Goal: Task Accomplishment & Management: Manage account settings

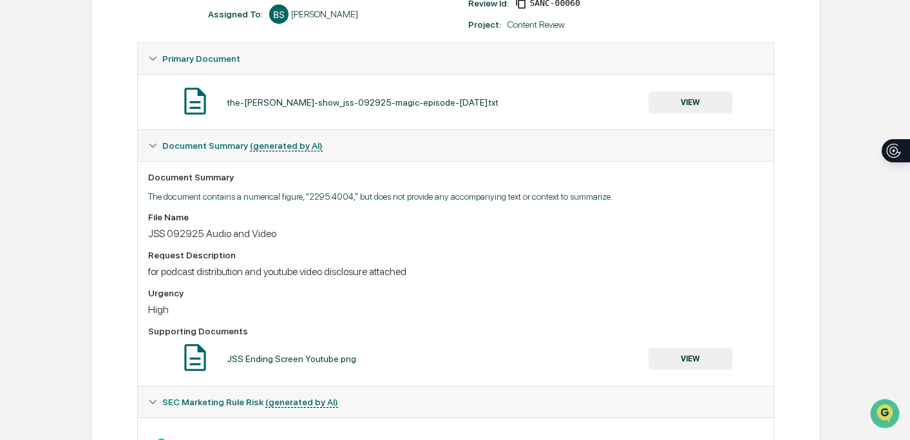
scroll to position [180, 0]
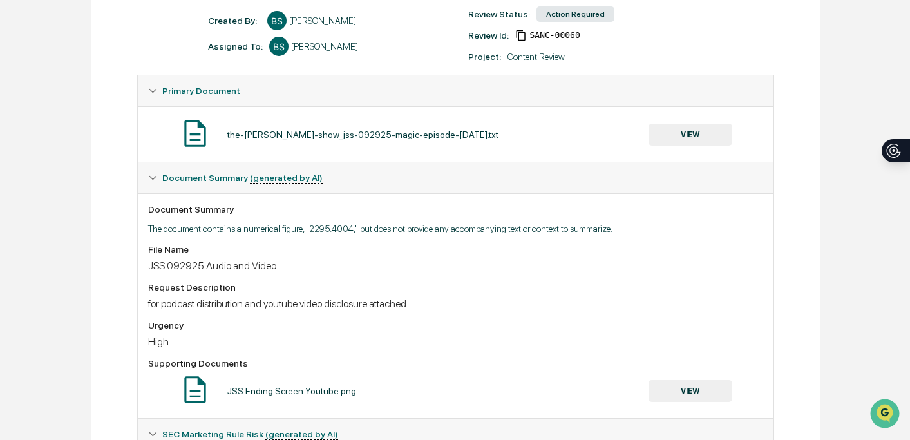
click at [686, 128] on button "VIEW" at bounding box center [691, 135] width 84 height 22
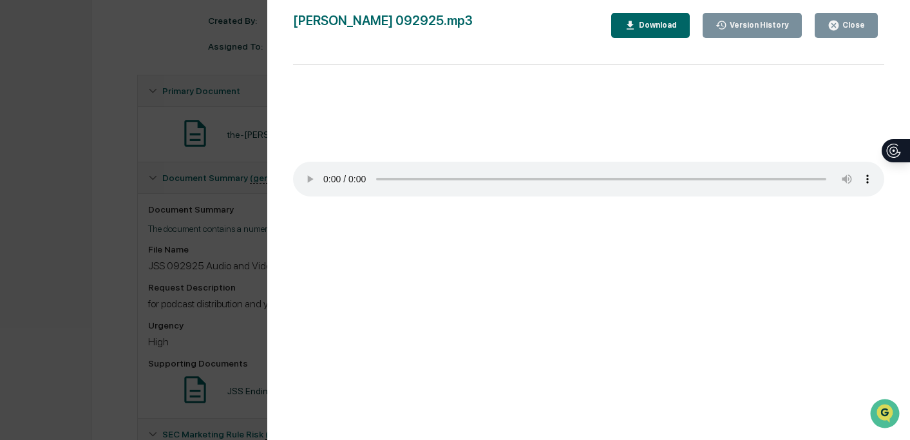
click at [158, 133] on div "Version History 09/30/2025, 03:47 PM Bailey Sanchez 09/30/2025, 03:41 PM Bailey…" at bounding box center [455, 220] width 910 height 440
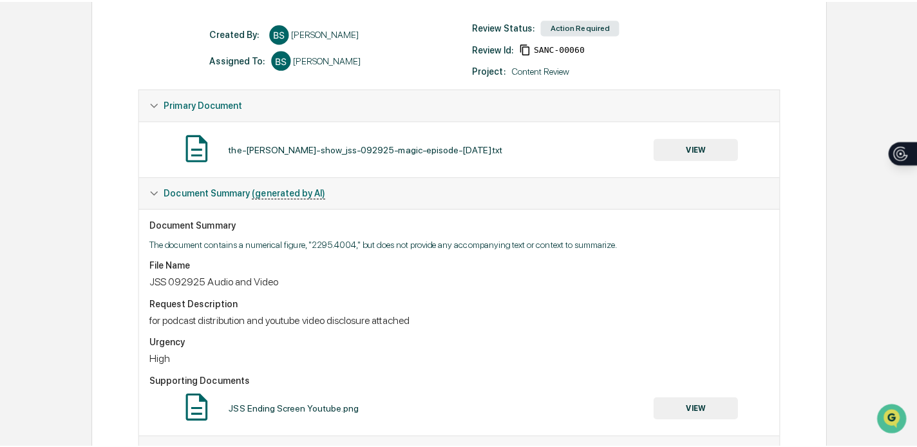
scroll to position [73, 0]
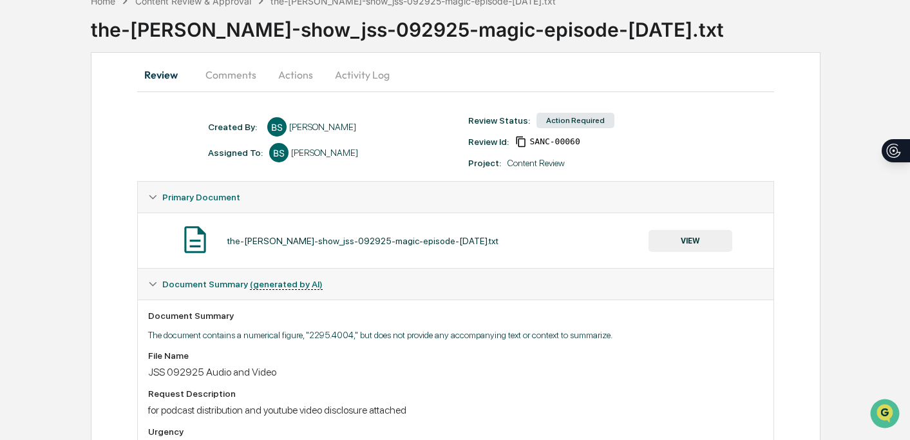
click at [683, 251] on button "VIEW" at bounding box center [691, 241] width 84 height 22
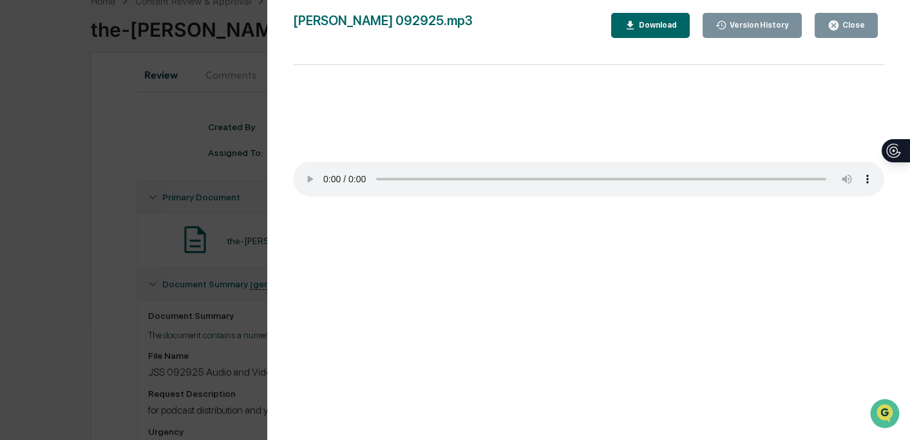
click at [647, 6] on div "Version History 09/30/2025, 03:47 PM Bailey Sanchez 09/30/2025, 03:41 PM Bailey…" at bounding box center [588, 233] width 643 height 466
click at [647, 14] on button "Download" at bounding box center [650, 25] width 79 height 25
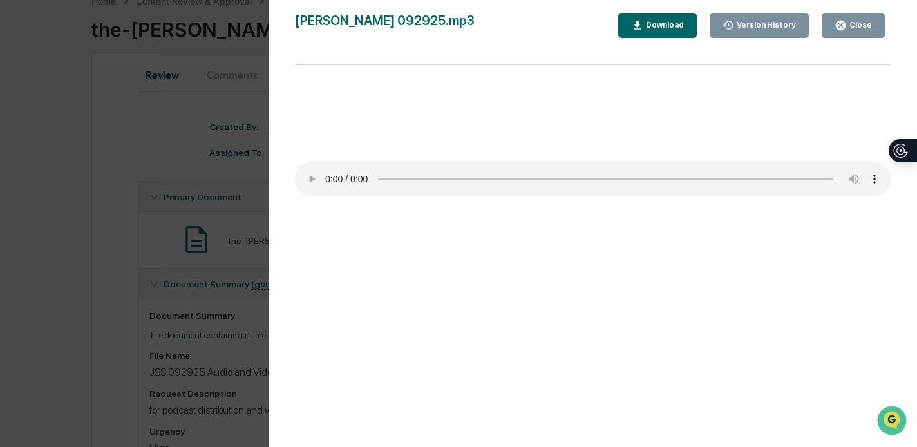
click at [144, 115] on div "Version History 09/30/2025, 03:47 PM Bailey Sanchez 09/30/2025, 03:41 PM Bailey…" at bounding box center [458, 223] width 917 height 447
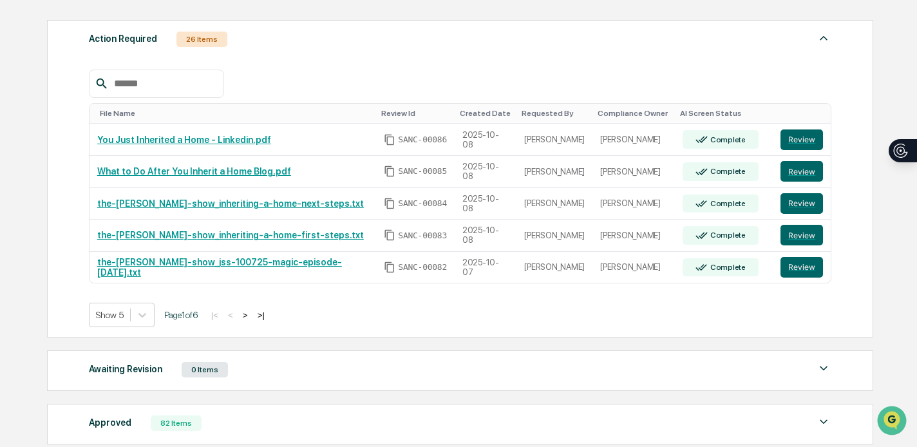
scroll to position [198, 0]
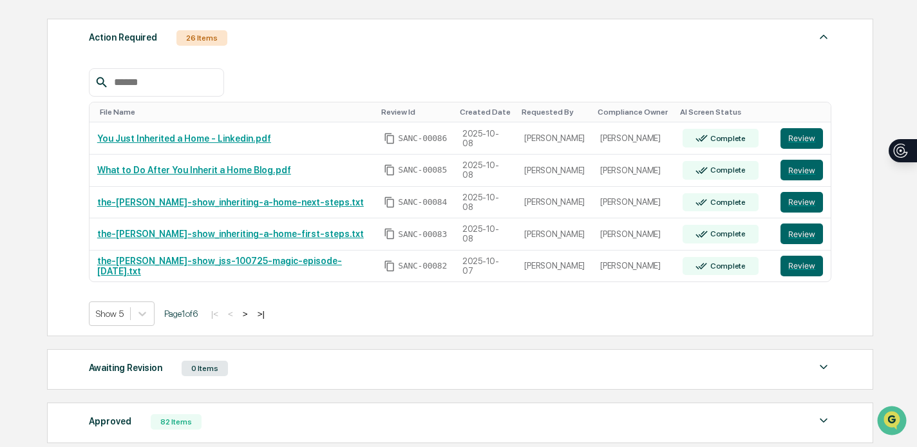
click at [252, 314] on button ">" at bounding box center [245, 314] width 13 height 11
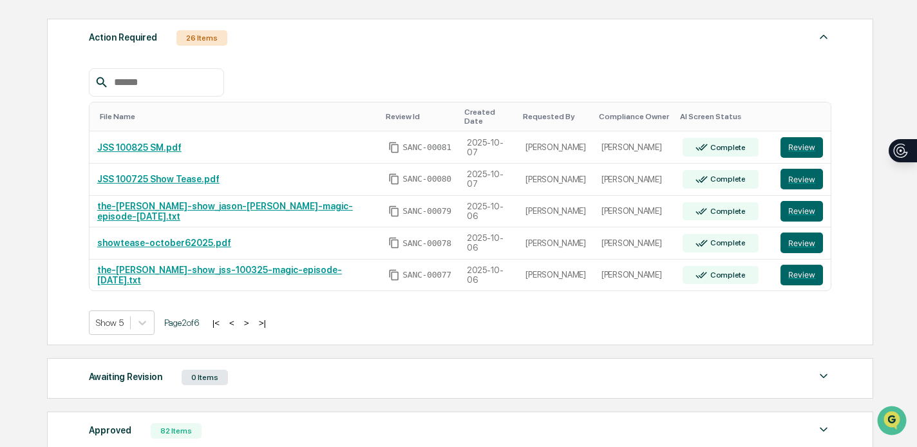
click at [253, 329] on button ">" at bounding box center [246, 323] width 13 height 11
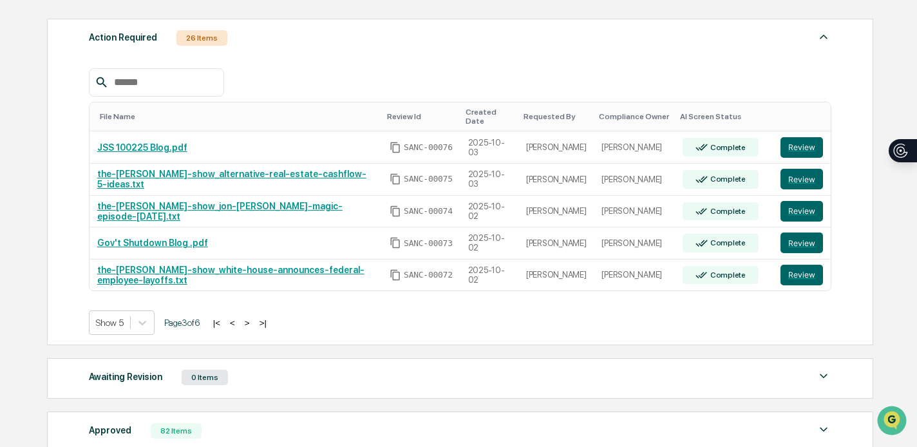
click at [254, 328] on button ">" at bounding box center [247, 323] width 13 height 11
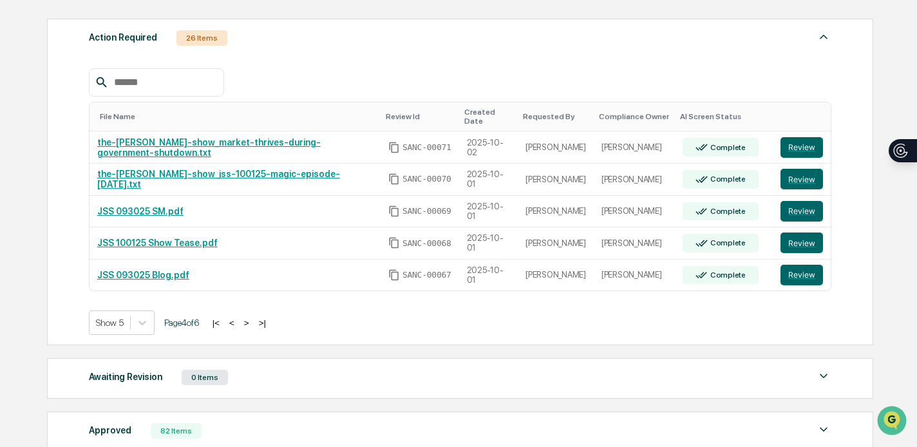
click at [253, 328] on button ">" at bounding box center [246, 323] width 13 height 11
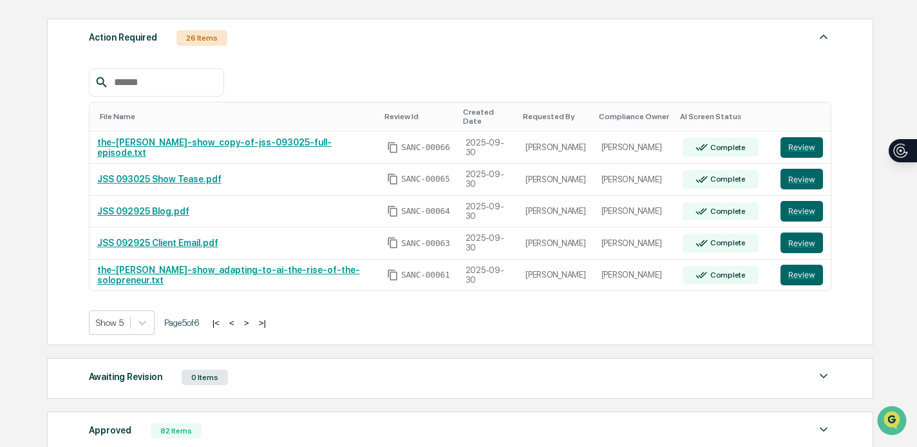
click at [253, 328] on button ">" at bounding box center [246, 323] width 13 height 11
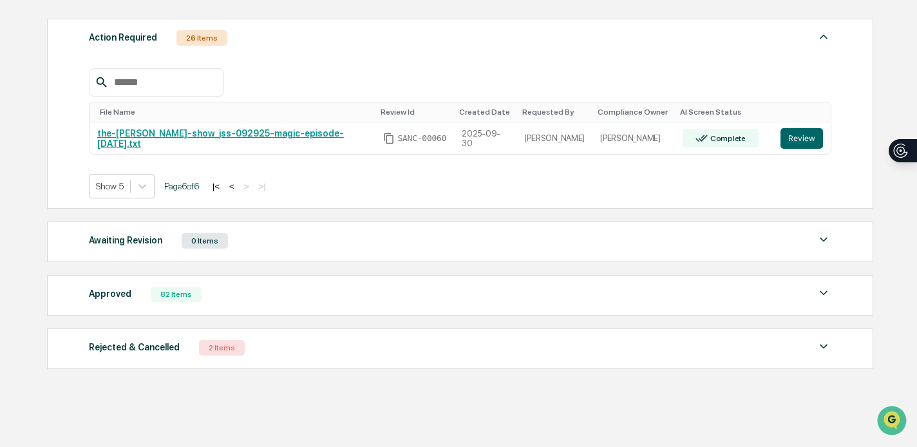
click at [238, 191] on button "<" at bounding box center [231, 186] width 13 height 11
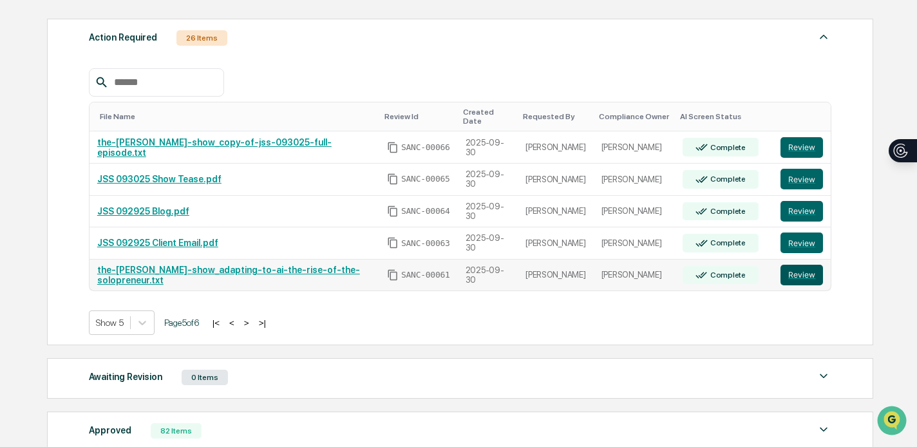
click at [792, 272] on button "Review" at bounding box center [802, 275] width 43 height 21
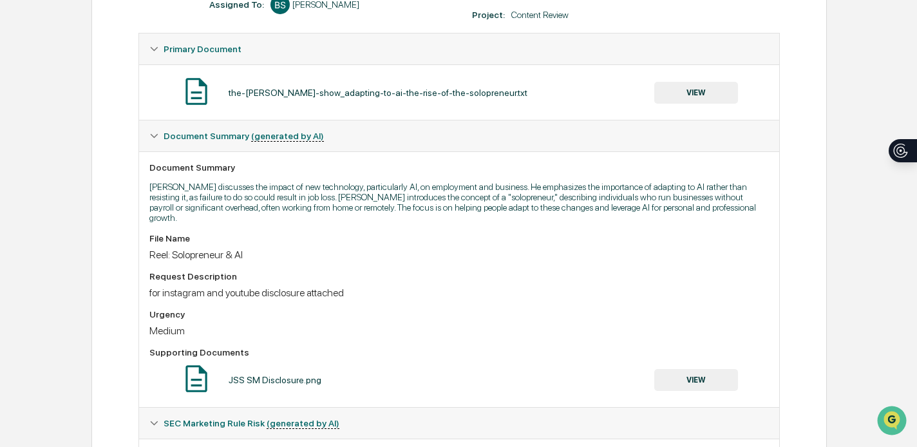
scroll to position [215, 0]
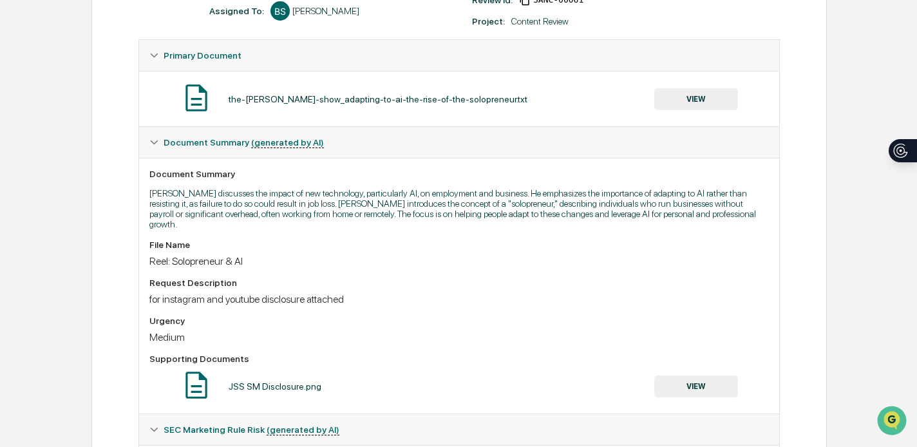
click at [709, 97] on button "VIEW" at bounding box center [696, 99] width 84 height 22
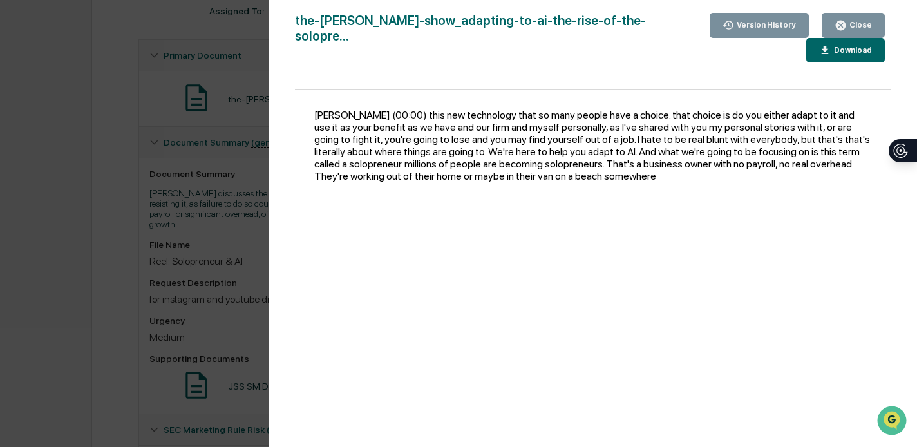
click at [850, 20] on div "Close" at bounding box center [853, 25] width 37 height 12
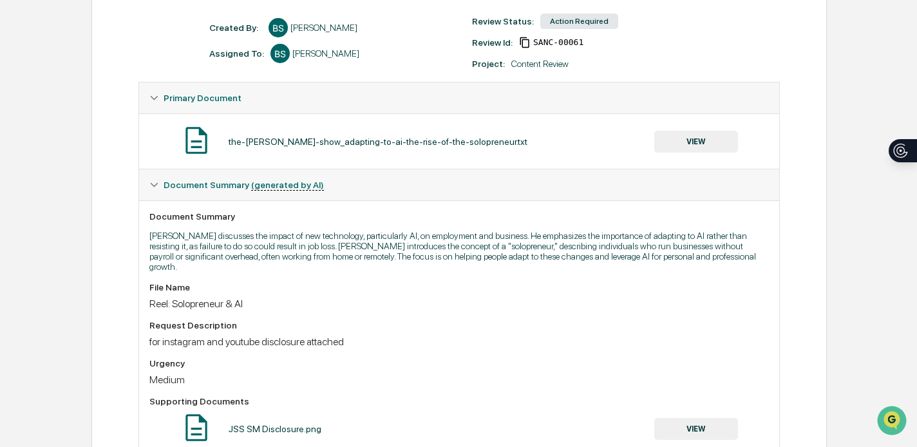
scroll to position [0, 0]
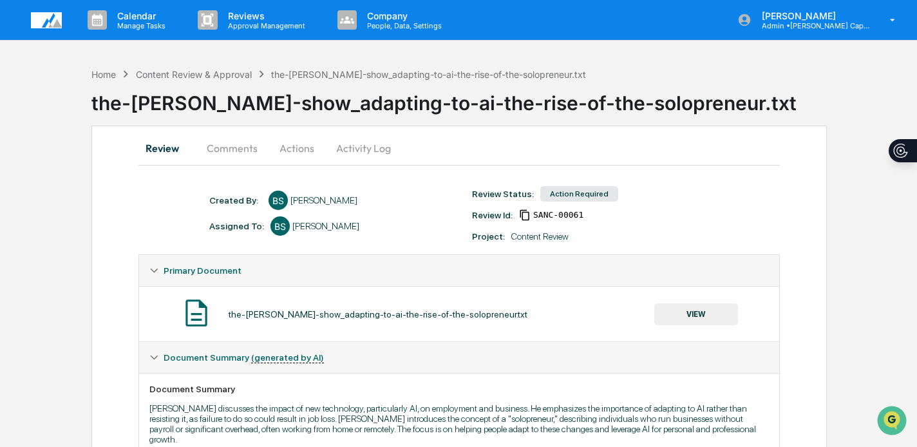
click at [305, 140] on button "Actions" at bounding box center [297, 148] width 58 height 31
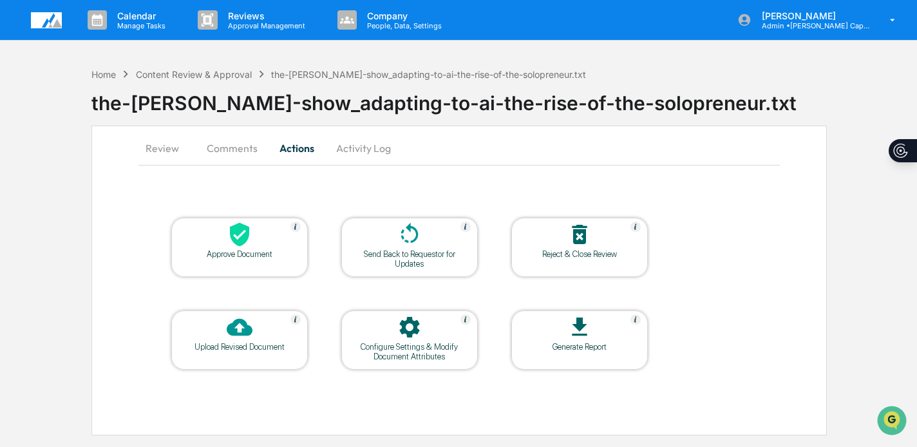
click at [246, 265] on div "Approve Document" at bounding box center [239, 247] width 137 height 59
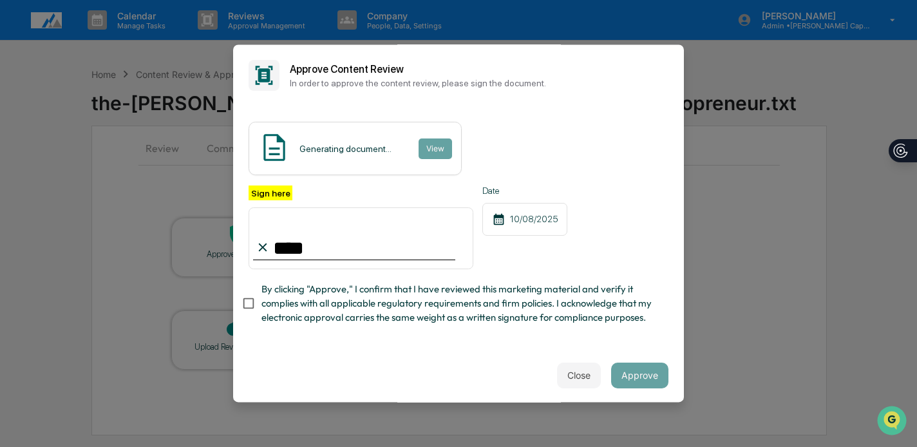
type input "**********"
click at [309, 291] on span "By clicking "Approve," I confirm that I have reviewed this marketing material a…" at bounding box center [460, 303] width 397 height 43
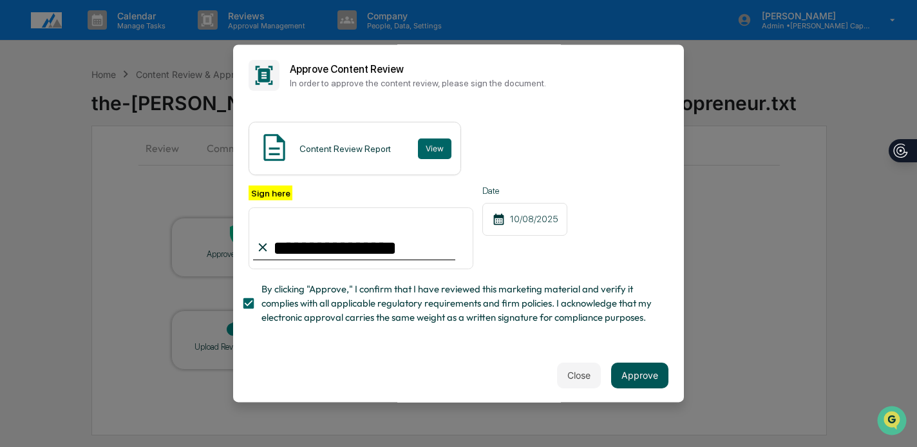
click at [638, 372] on button "Approve" at bounding box center [639, 376] width 57 height 26
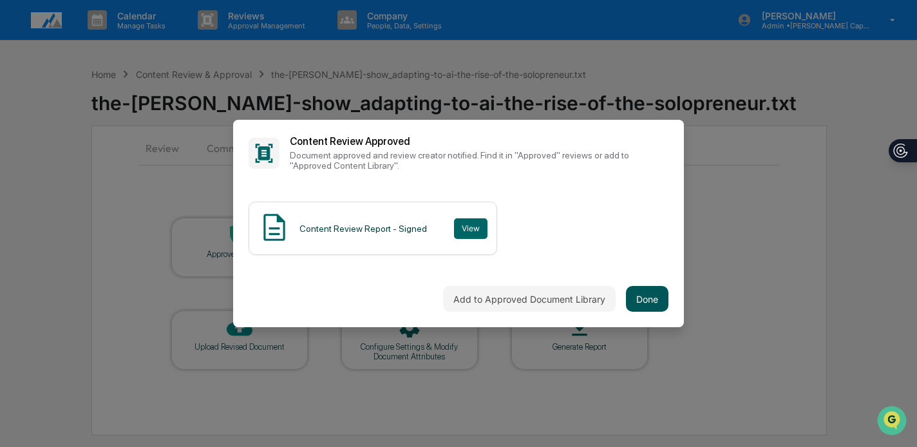
click at [656, 290] on button "Done" at bounding box center [647, 299] width 43 height 26
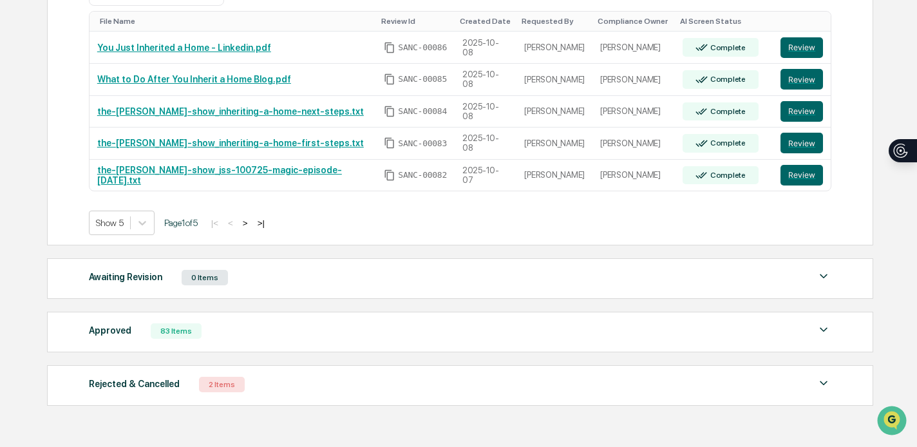
scroll to position [250, 0]
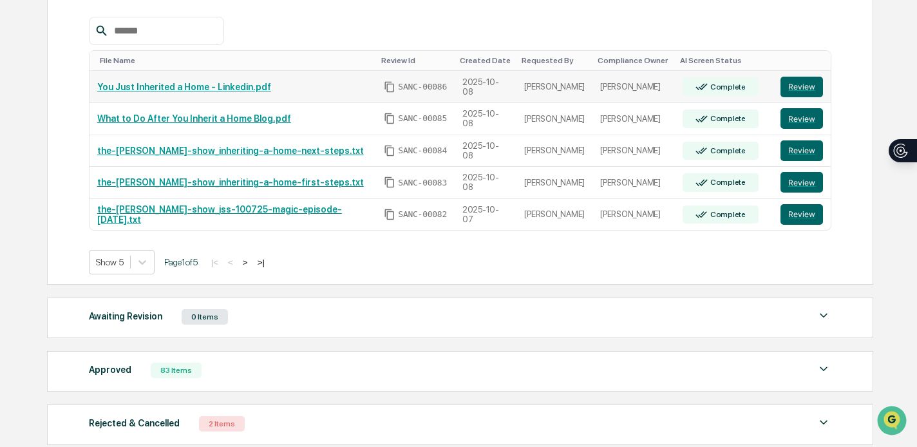
click at [209, 88] on link "You Just Inherited a Home - Linkedin.pdf" at bounding box center [184, 87] width 174 height 10
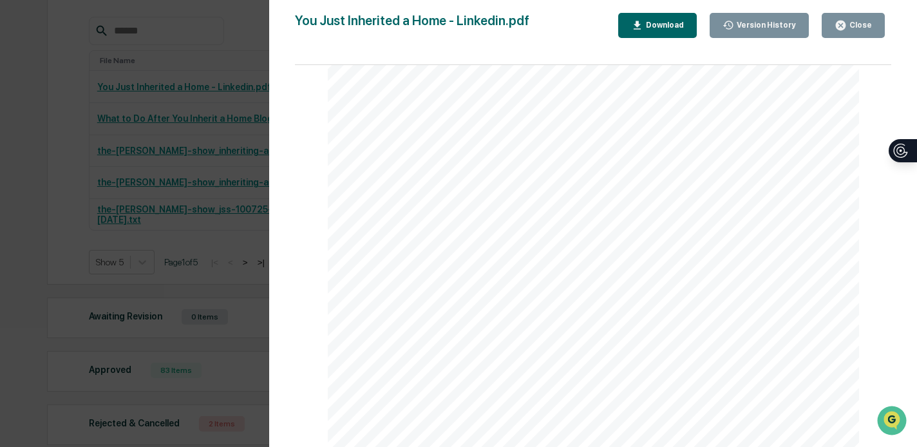
scroll to position [96, 0]
click at [645, 28] on div "Download" at bounding box center [664, 25] width 41 height 9
click at [219, 32] on div "Version History 10/08/2025, 03:54 PM Bailey Sanchez You Just Inherited a Home -…" at bounding box center [458, 223] width 917 height 447
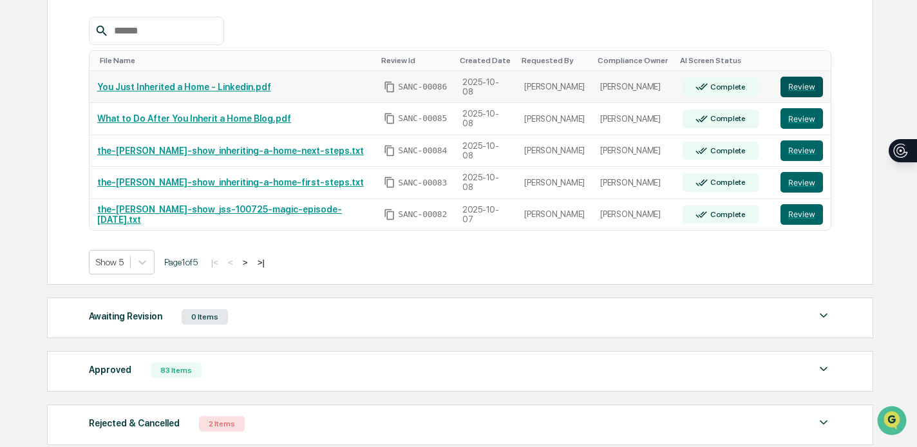
click at [806, 86] on button "Review" at bounding box center [802, 87] width 43 height 21
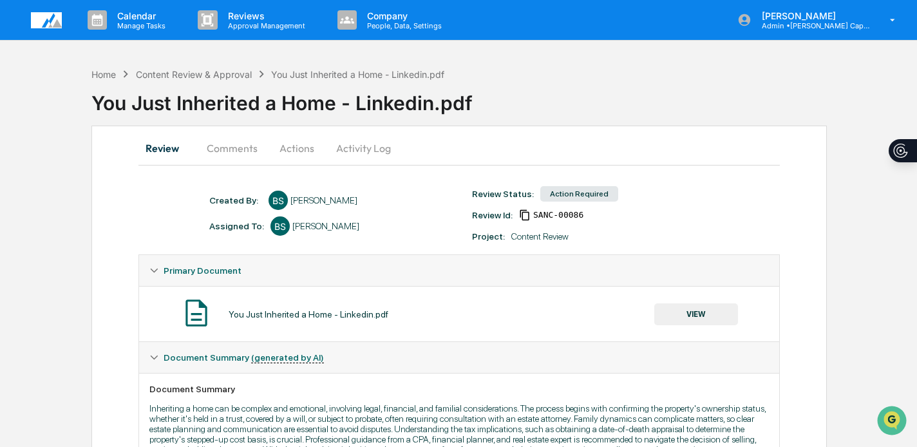
click at [231, 148] on button "Comments" at bounding box center [232, 148] width 72 height 31
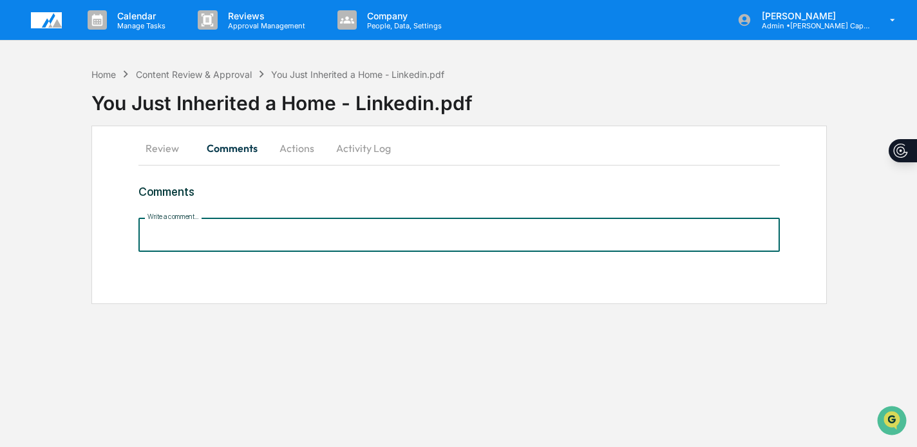
click at [240, 221] on input "Write a comment..." at bounding box center [459, 235] width 642 height 34
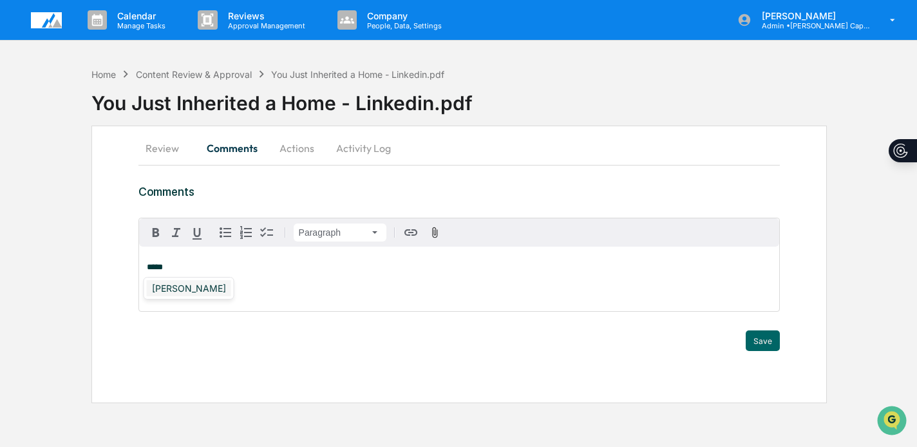
click at [182, 290] on div "[PERSON_NAME]" at bounding box center [189, 288] width 84 height 16
click at [758, 339] on button "Save" at bounding box center [763, 340] width 34 height 21
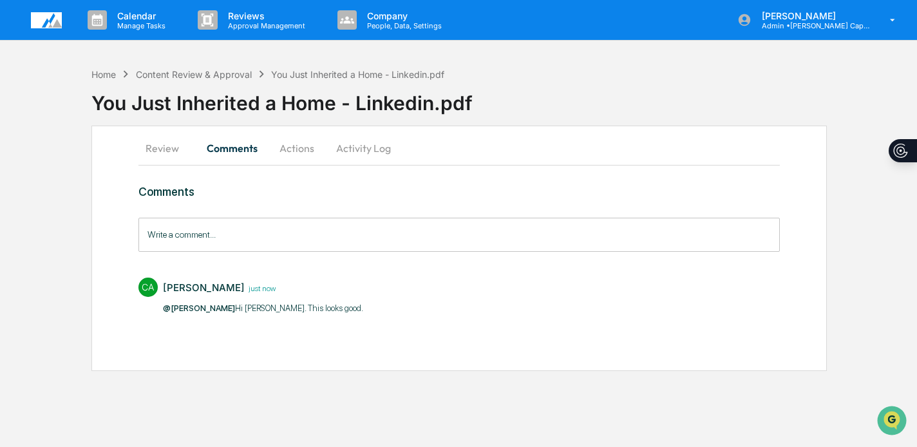
click at [299, 147] on button "Actions" at bounding box center [297, 148] width 58 height 31
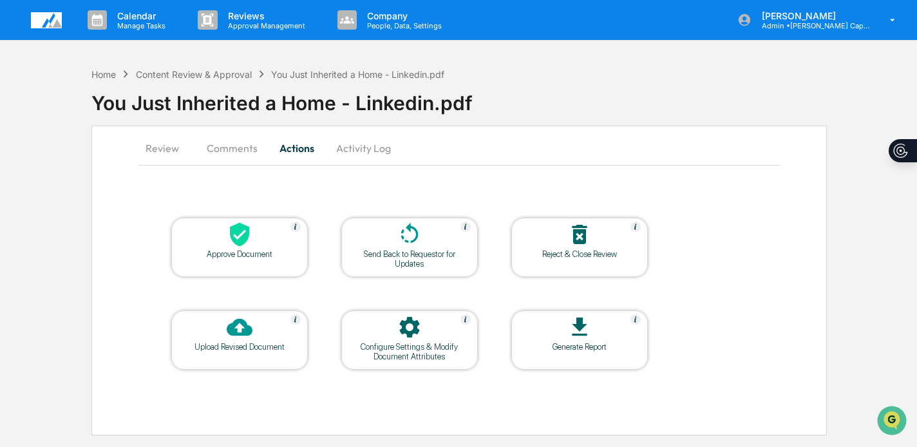
click at [243, 238] on icon at bounding box center [239, 235] width 19 height 24
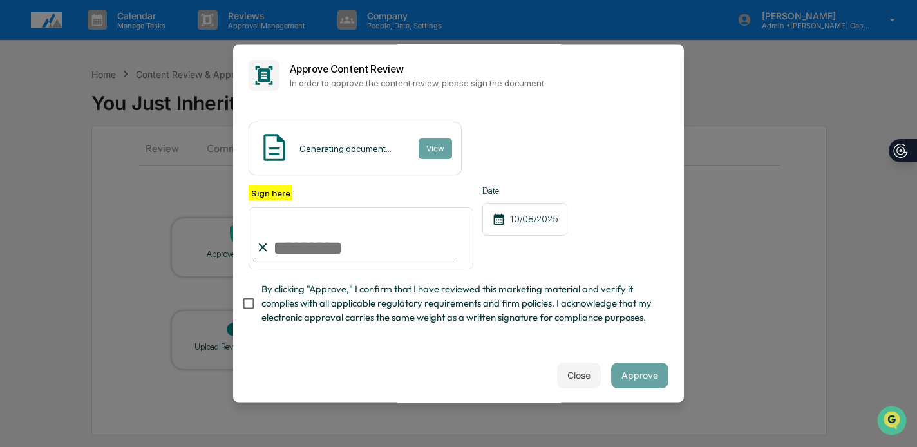
click at [345, 247] on input "Sign here" at bounding box center [361, 238] width 225 height 62
type input "**********"
click at [350, 287] on span "By clicking "Approve," I confirm that I have reviewed this marketing material a…" at bounding box center [460, 303] width 397 height 43
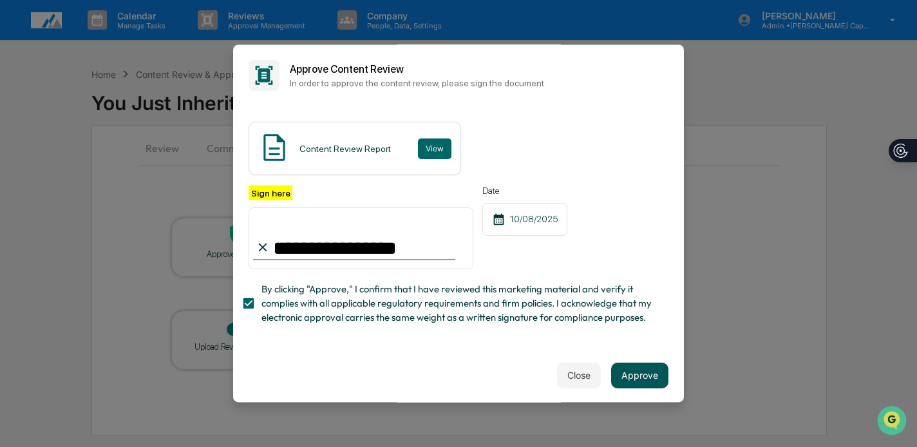
click at [638, 368] on button "Approve" at bounding box center [639, 376] width 57 height 26
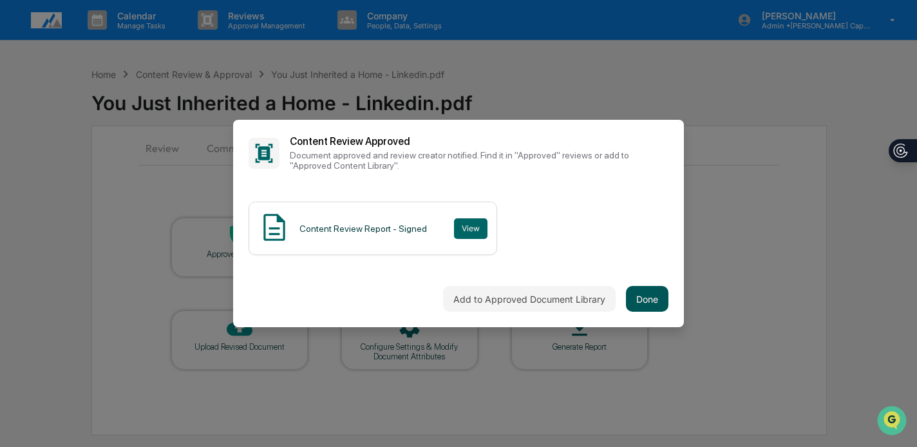
click at [650, 291] on button "Done" at bounding box center [647, 299] width 43 height 26
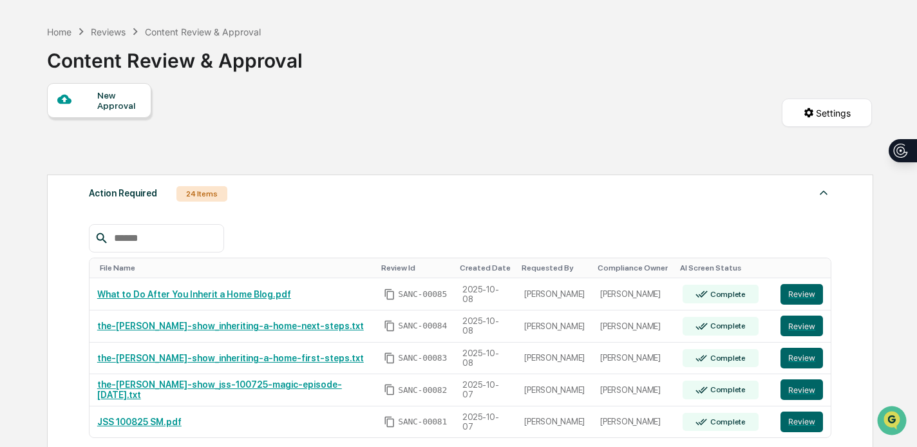
scroll to position [50, 0]
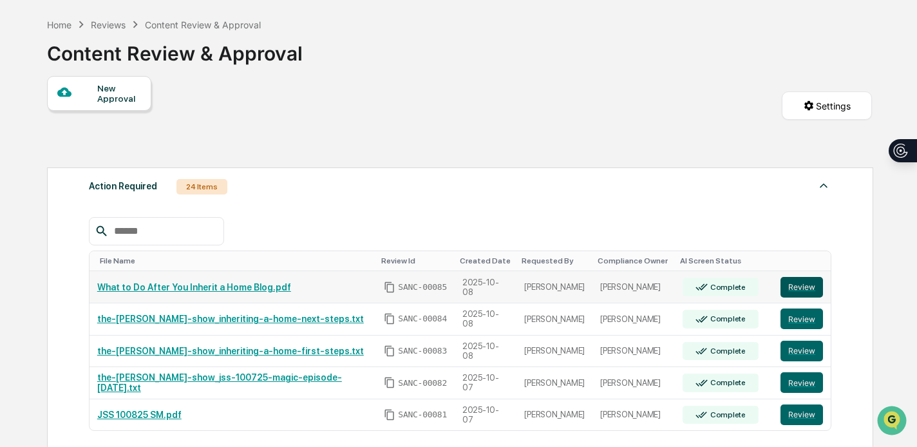
click at [810, 285] on button "Review" at bounding box center [802, 287] width 43 height 21
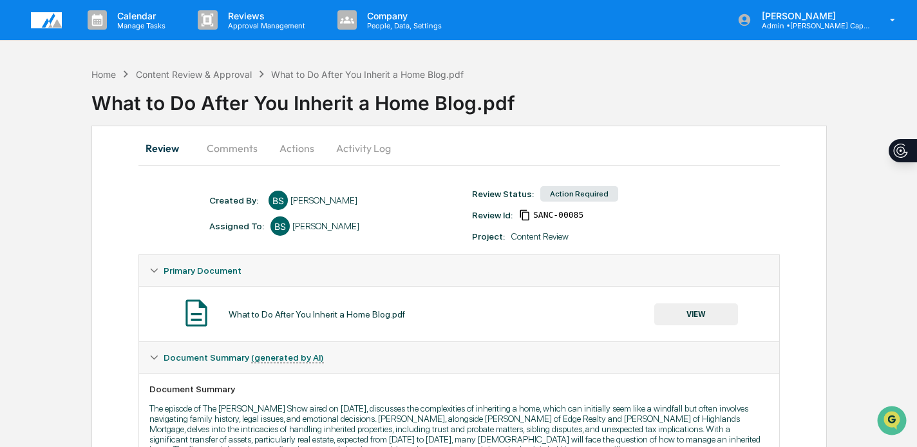
click at [222, 142] on button "Comments" at bounding box center [232, 148] width 72 height 31
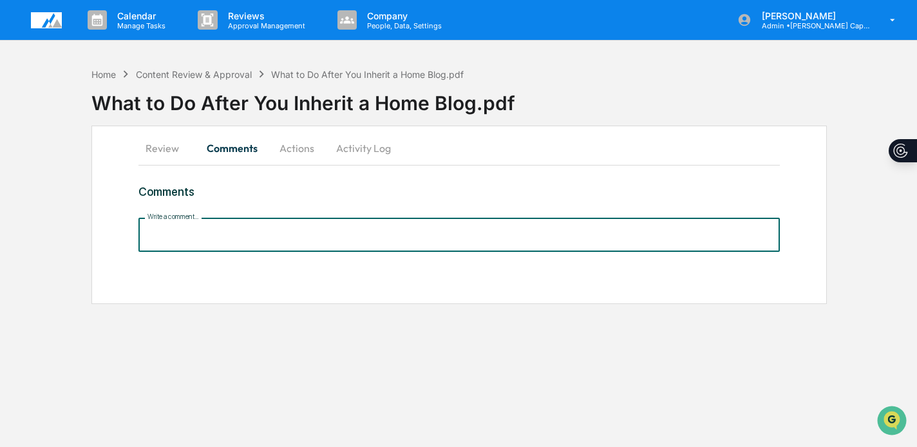
click at [217, 242] on input "Write a comment..." at bounding box center [459, 235] width 642 height 34
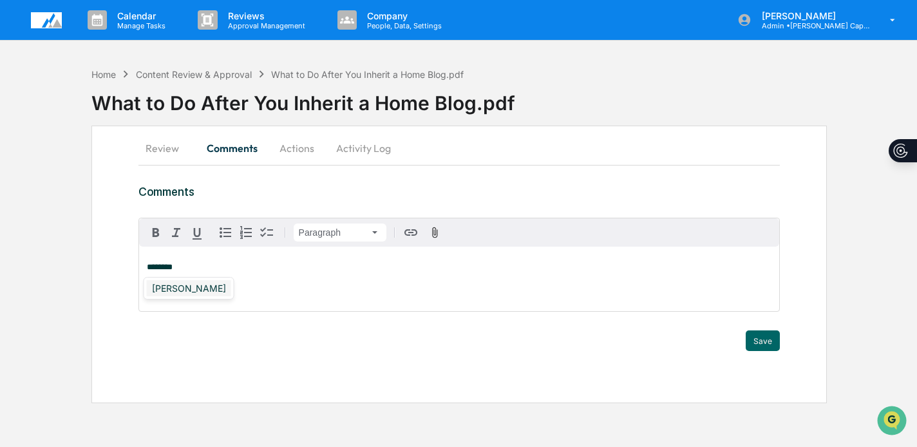
click at [180, 292] on div "[PERSON_NAME]" at bounding box center [189, 288] width 84 height 16
click at [767, 339] on button "Save" at bounding box center [763, 340] width 34 height 21
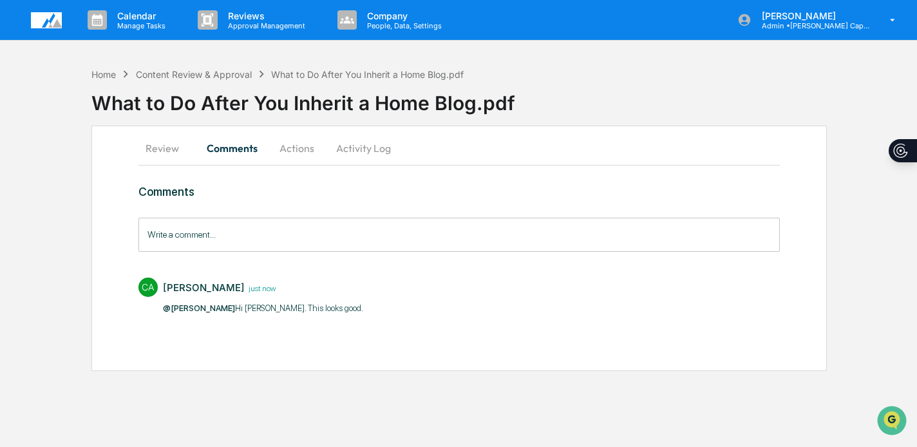
click at [300, 146] on button "Actions" at bounding box center [297, 148] width 58 height 31
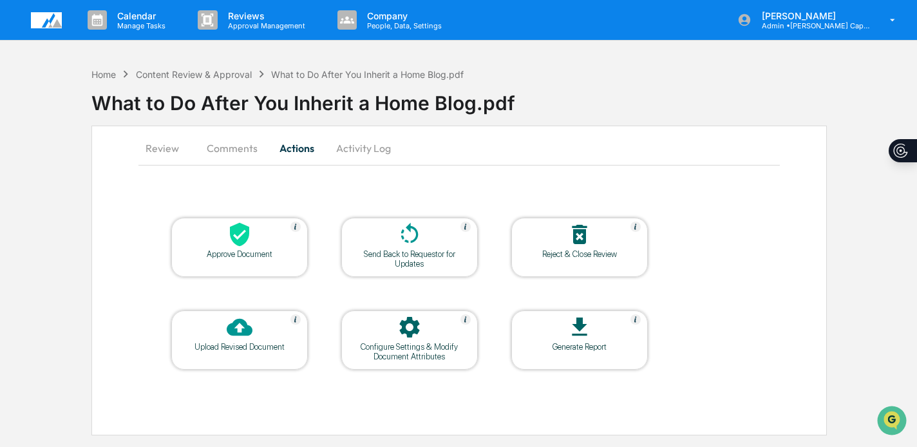
click at [236, 233] on icon at bounding box center [239, 235] width 19 height 24
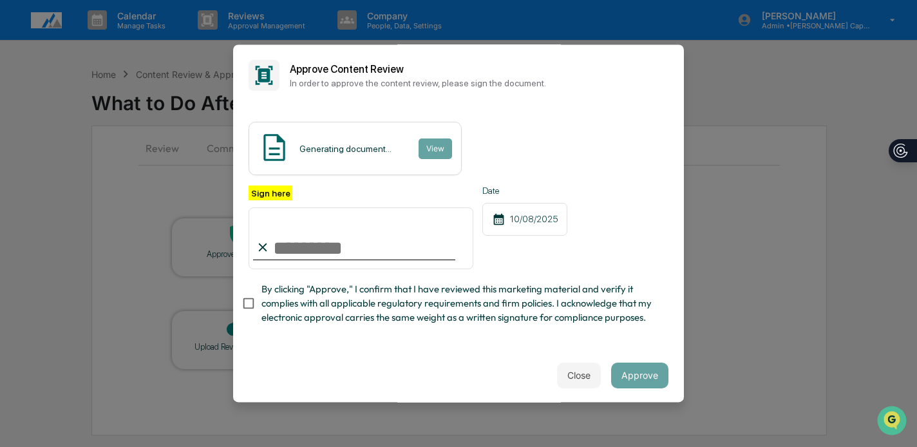
click at [347, 249] on input "Sign here" at bounding box center [361, 238] width 225 height 62
type input "**********"
click at [298, 298] on span "By clicking "Approve," I confirm that I have reviewed this marketing material a…" at bounding box center [460, 303] width 397 height 43
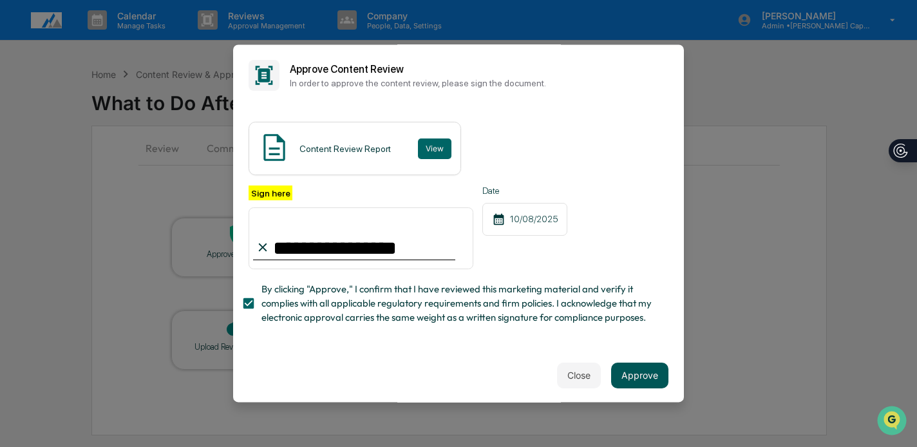
click at [645, 376] on button "Approve" at bounding box center [639, 376] width 57 height 26
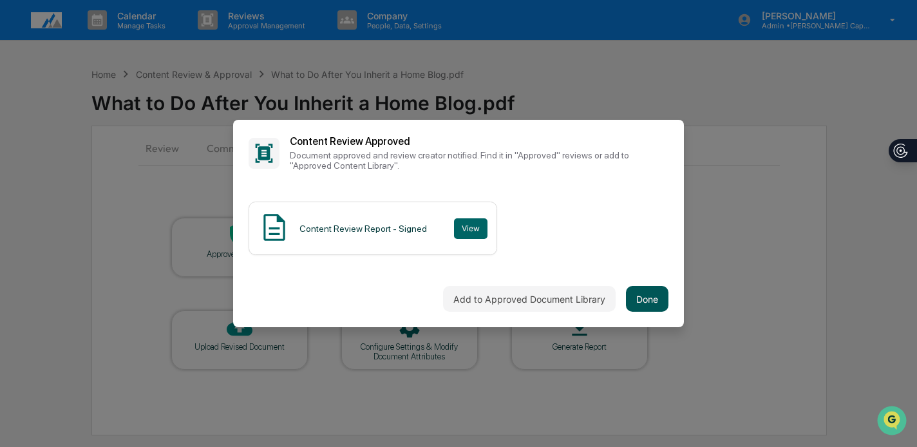
click at [660, 289] on button "Done" at bounding box center [647, 299] width 43 height 26
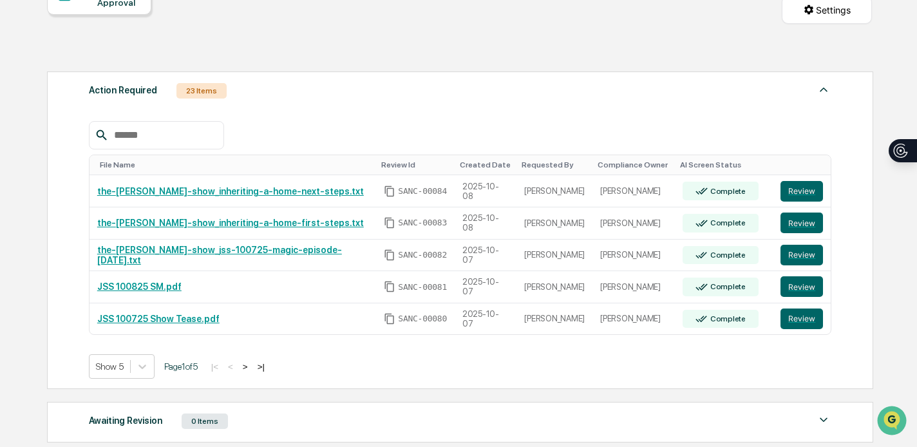
scroll to position [148, 0]
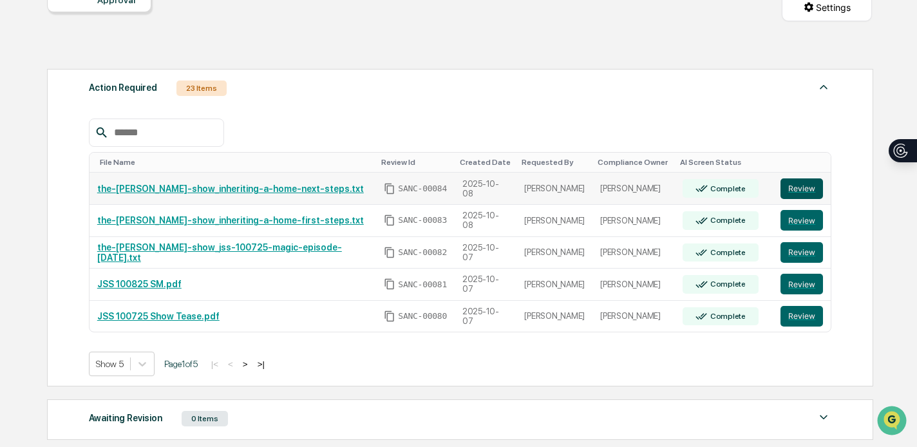
click at [802, 181] on button "Review" at bounding box center [802, 188] width 43 height 21
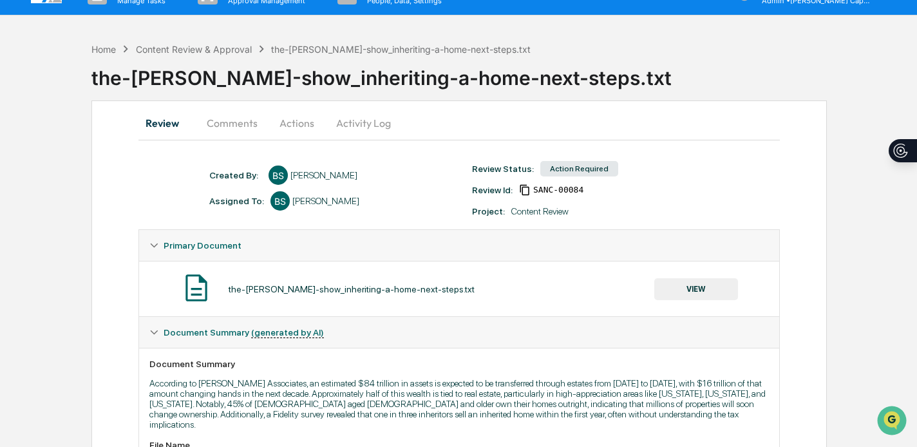
scroll to position [22, 0]
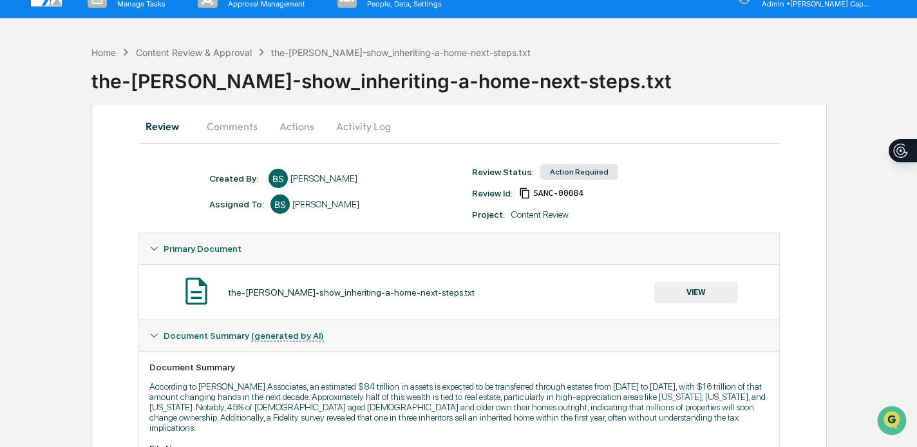
click at [224, 117] on button "Comments" at bounding box center [232, 126] width 72 height 31
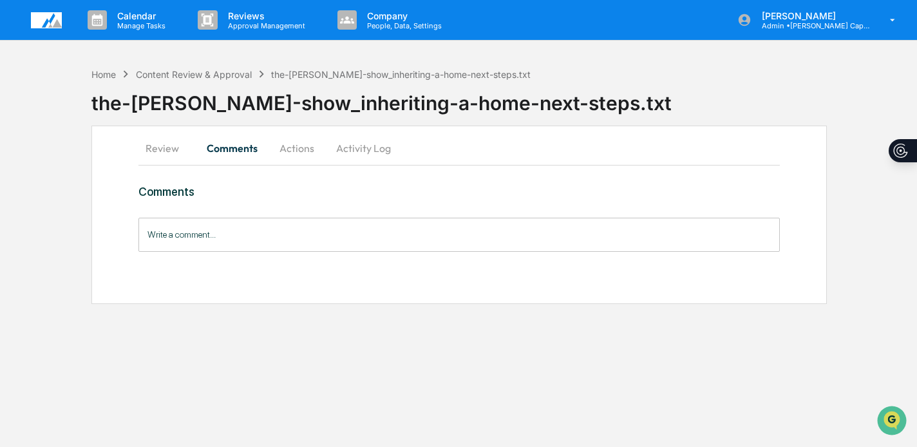
scroll to position [0, 0]
click at [210, 231] on input "Write a comment..." at bounding box center [459, 235] width 642 height 34
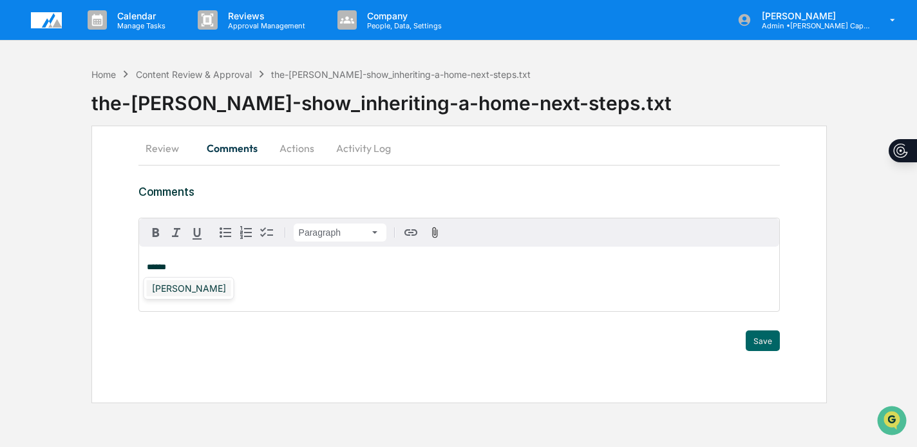
click at [189, 287] on div "[PERSON_NAME]" at bounding box center [189, 288] width 84 height 16
click at [778, 341] on button "Save" at bounding box center [763, 340] width 34 height 21
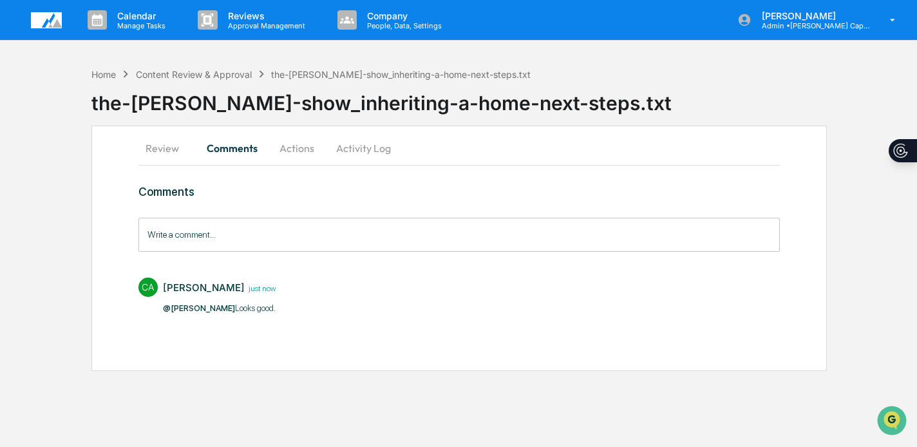
click at [284, 139] on button "Actions" at bounding box center [297, 148] width 58 height 31
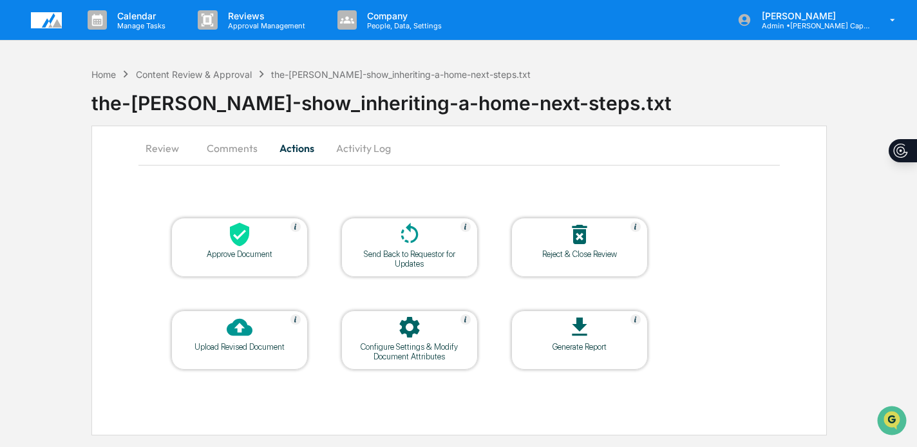
click at [246, 225] on icon at bounding box center [240, 235] width 26 height 26
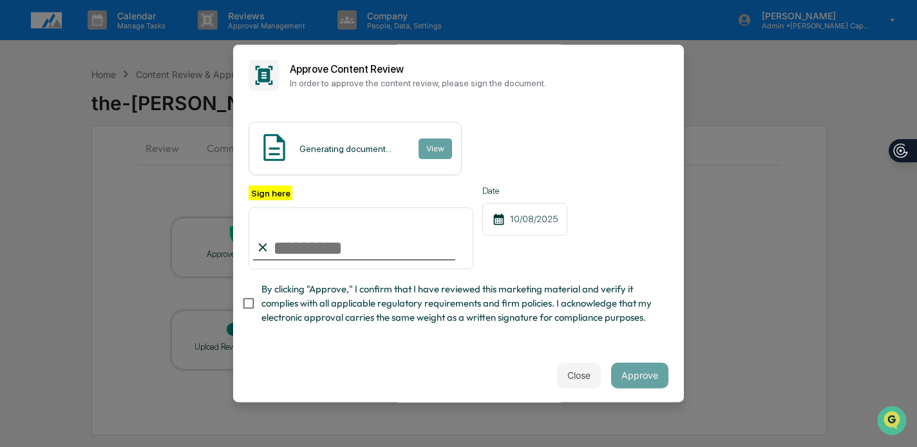
click at [296, 242] on input "Sign here" at bounding box center [361, 238] width 225 height 62
type input "**********"
click at [308, 294] on span "By clicking "Approve," I confirm that I have reviewed this marketing material a…" at bounding box center [460, 303] width 397 height 43
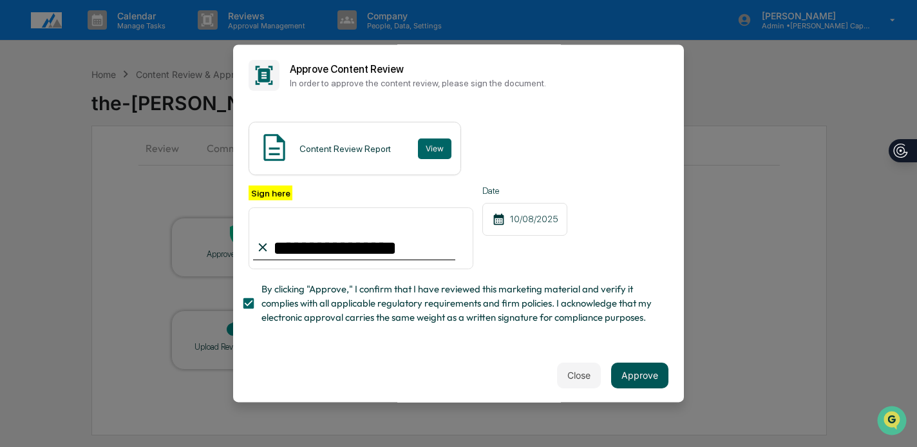
click at [642, 367] on button "Approve" at bounding box center [639, 376] width 57 height 26
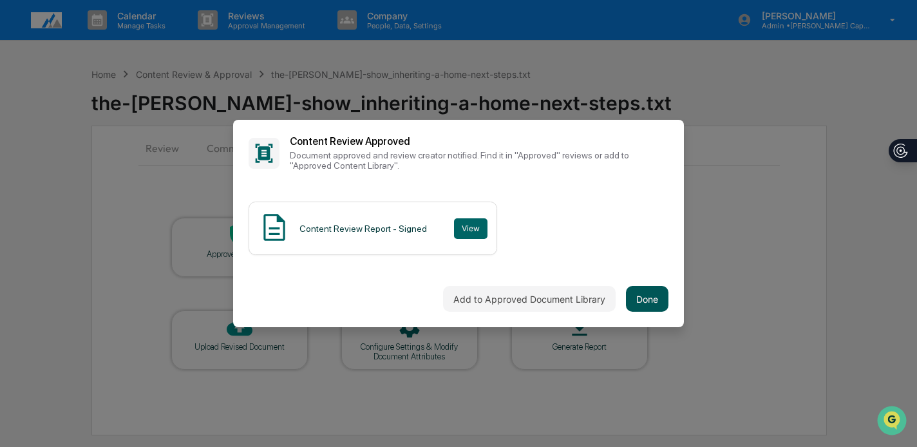
click at [659, 287] on button "Done" at bounding box center [647, 299] width 43 height 26
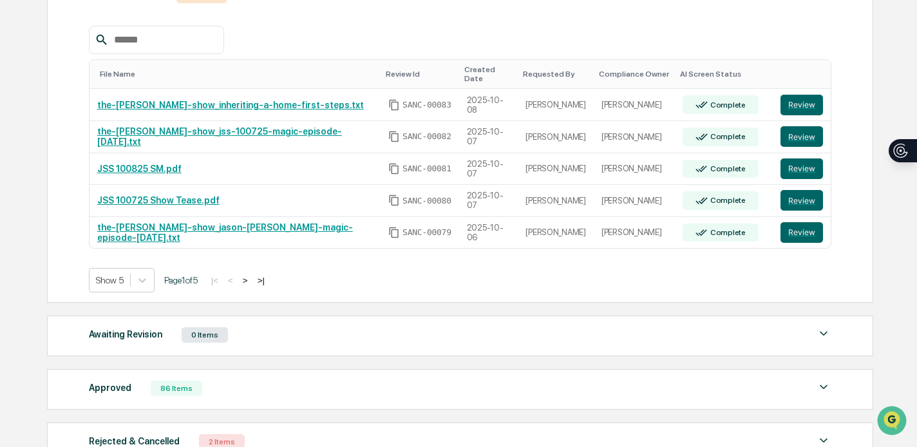
scroll to position [242, 0]
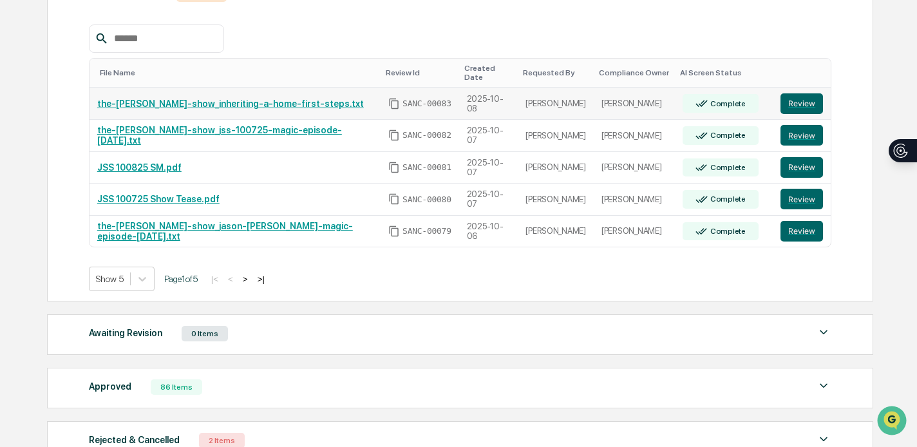
click at [323, 106] on link "the-[PERSON_NAME]-show_inheriting-a-home-first-steps.txt" at bounding box center [230, 104] width 267 height 10
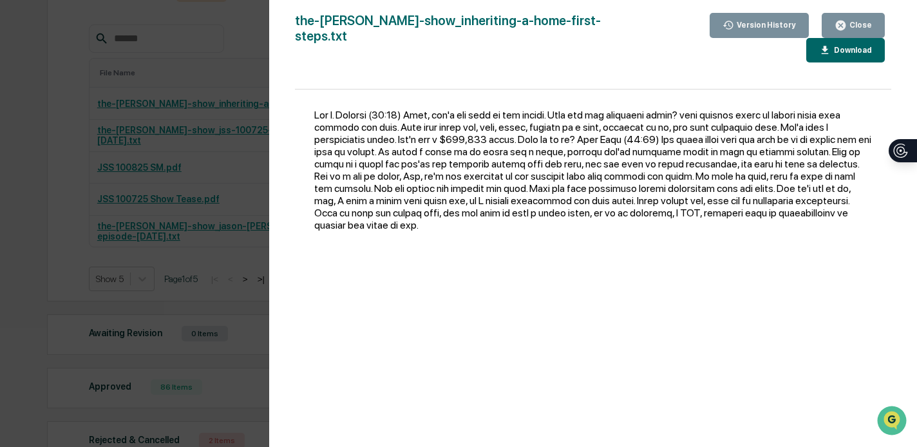
click at [855, 28] on div "Close" at bounding box center [859, 25] width 25 height 9
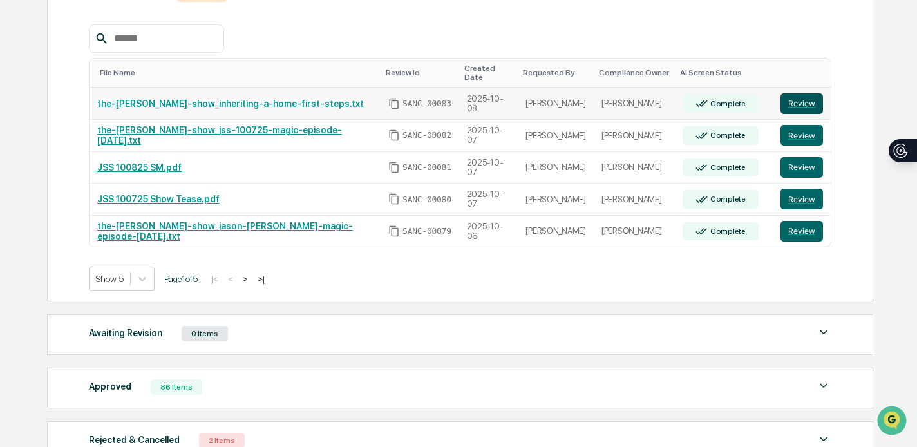
click at [813, 104] on button "Review" at bounding box center [802, 103] width 43 height 21
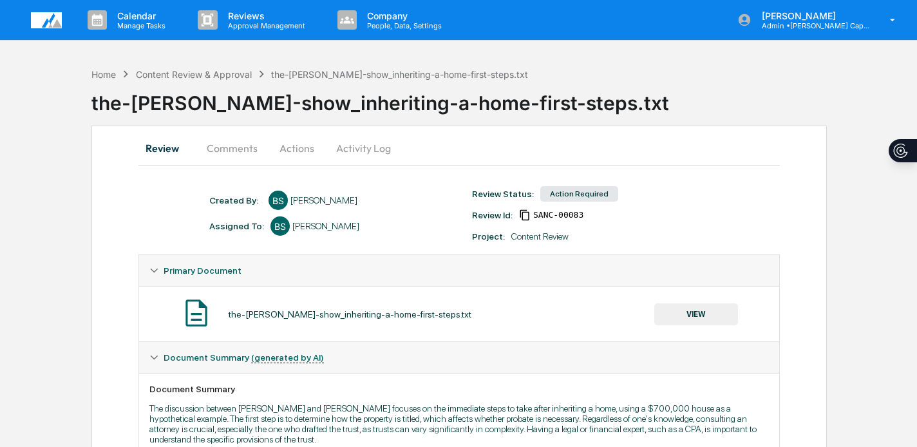
click at [304, 149] on button "Actions" at bounding box center [297, 148] width 58 height 31
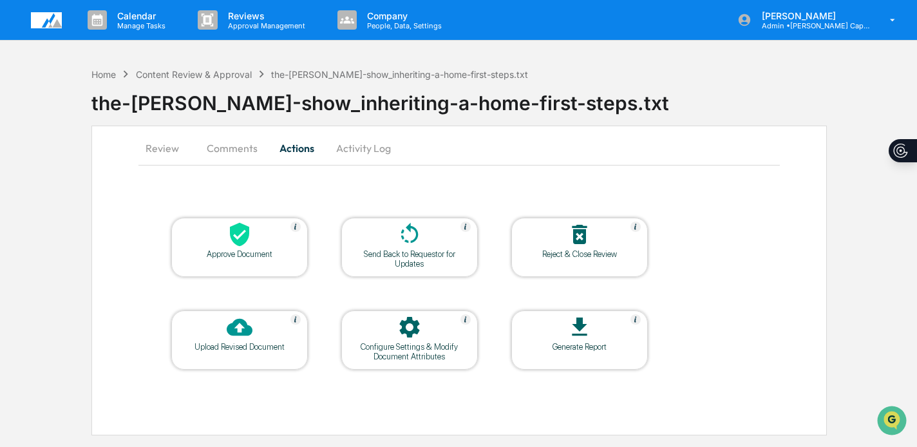
click at [246, 237] on icon at bounding box center [239, 235] width 19 height 24
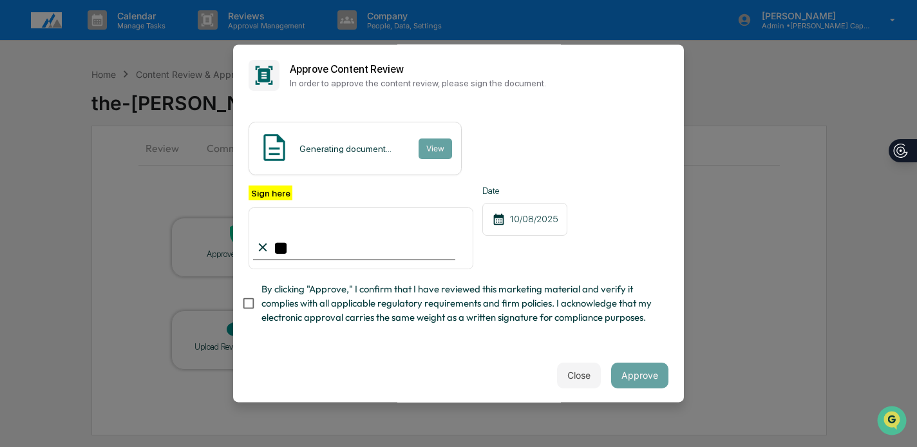
type input "**********"
click at [318, 293] on span "By clicking "Approve," I confirm that I have reviewed this marketing material a…" at bounding box center [460, 303] width 397 height 43
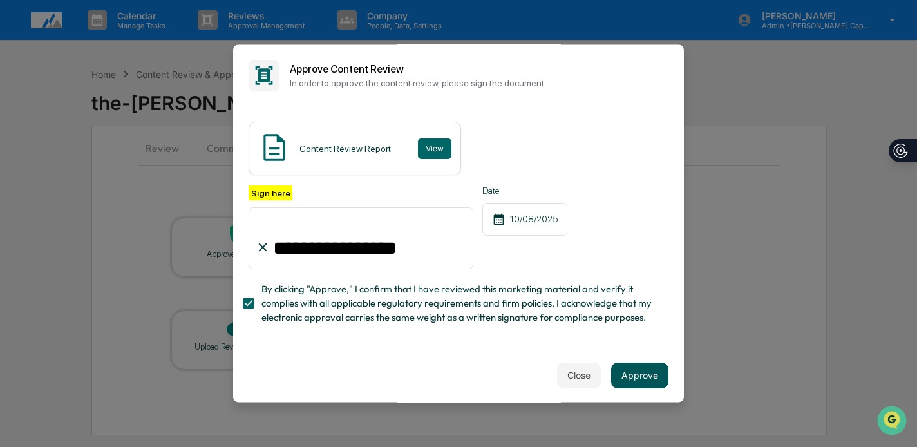
click at [649, 368] on button "Approve" at bounding box center [639, 376] width 57 height 26
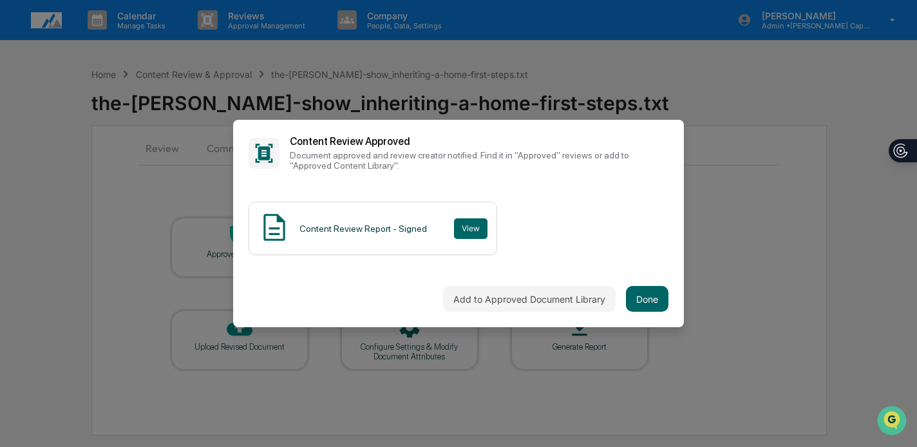
click at [654, 285] on div "Add to Approved Document Library Done" at bounding box center [458, 299] width 451 height 57
click at [556, 238] on div "Content Review Report - Signed View" at bounding box center [459, 228] width 420 height 53
click at [658, 296] on button "Done" at bounding box center [647, 299] width 43 height 26
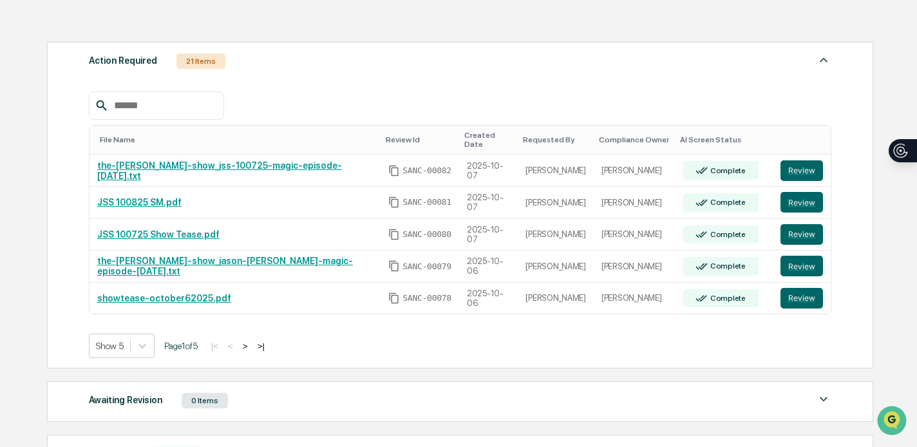
scroll to position [176, 0]
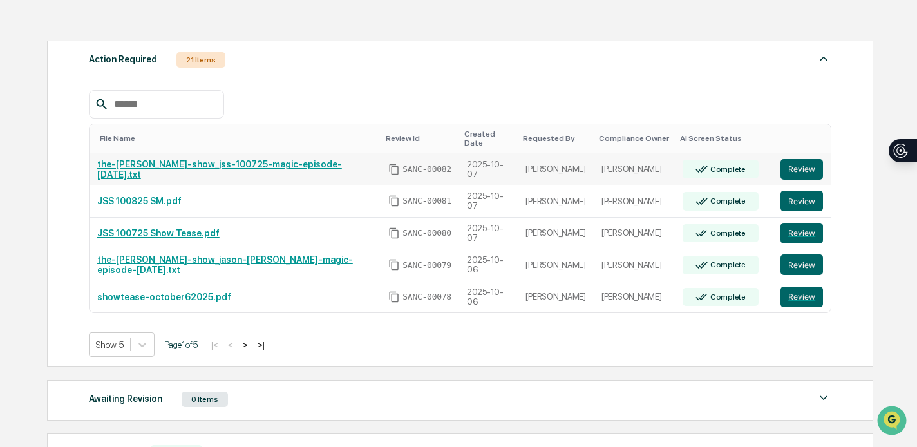
click at [327, 162] on link "the-[PERSON_NAME]-show_jss-100725-magic-episode-[DATE].txt" at bounding box center [219, 169] width 245 height 21
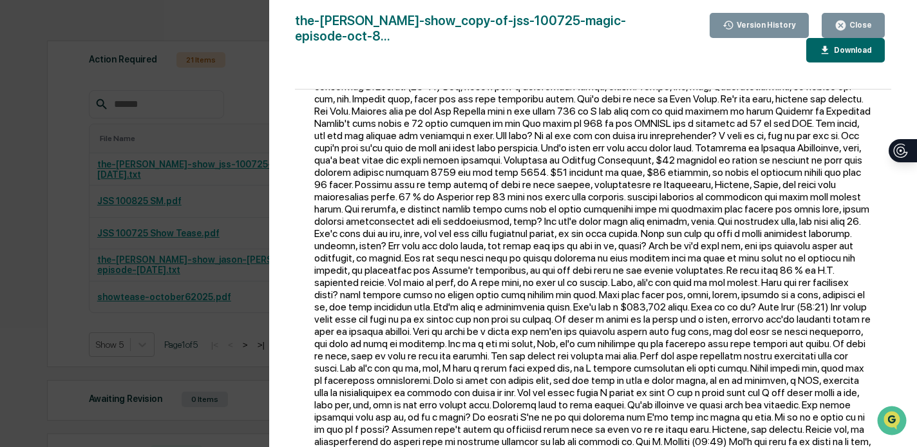
scroll to position [2445, 0]
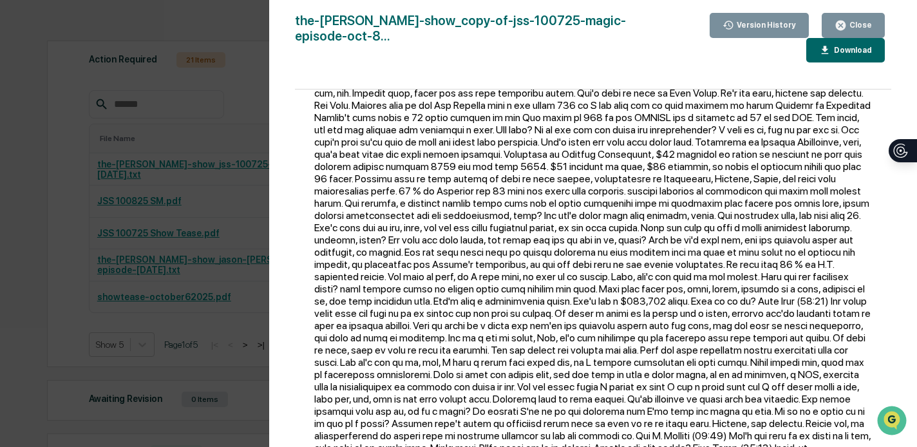
click at [234, 113] on div "Version History [DATE] 12:45 AM [PERSON_NAME] [DATE] 11:37 PM [PERSON_NAME] the…" at bounding box center [458, 223] width 917 height 447
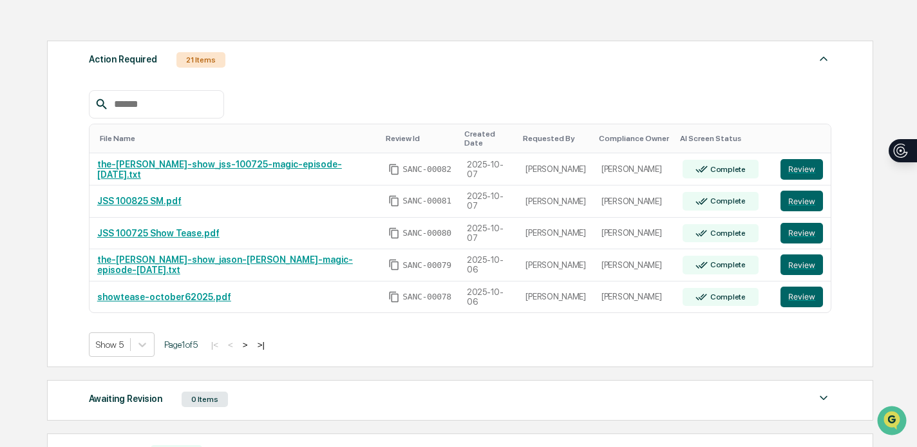
scroll to position [0, 0]
click at [797, 167] on button "Review" at bounding box center [802, 169] width 43 height 21
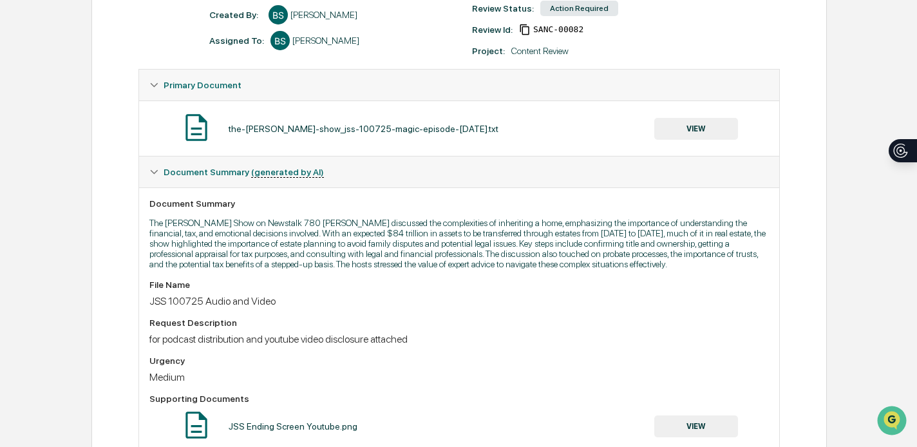
scroll to position [180, 0]
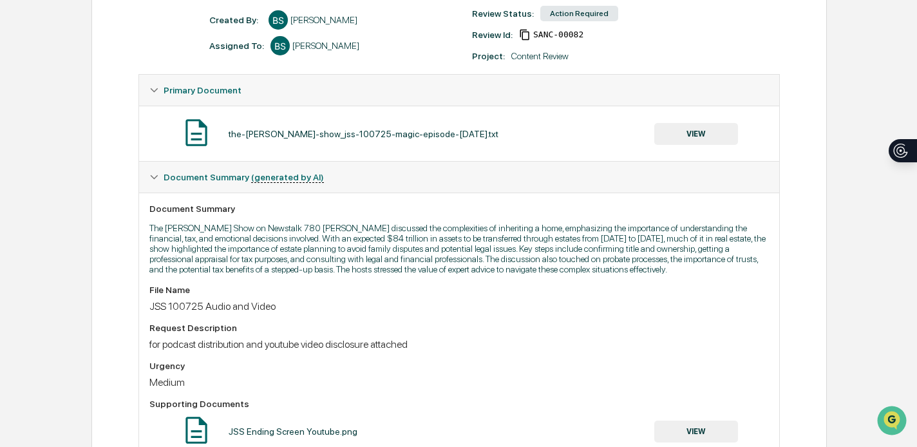
click at [705, 134] on button "VIEW" at bounding box center [696, 134] width 84 height 22
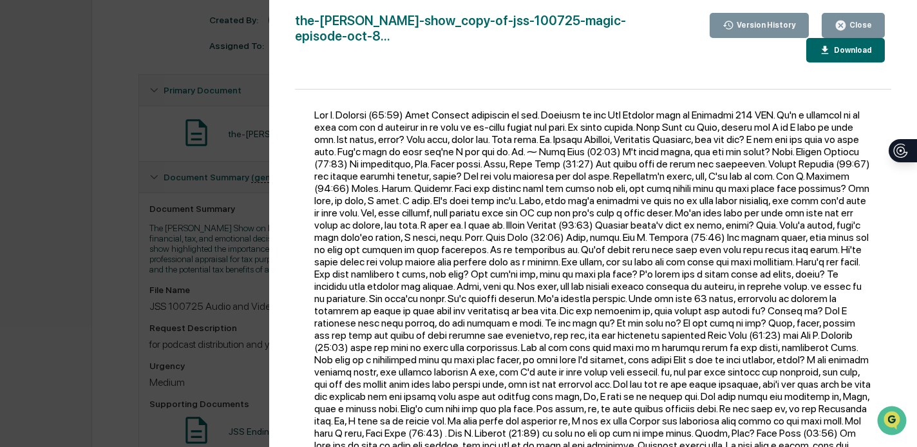
click at [236, 95] on div "Version History [DATE] 12:45 AM [PERSON_NAME] [DATE] 11:37 PM [PERSON_NAME] the…" at bounding box center [458, 223] width 917 height 447
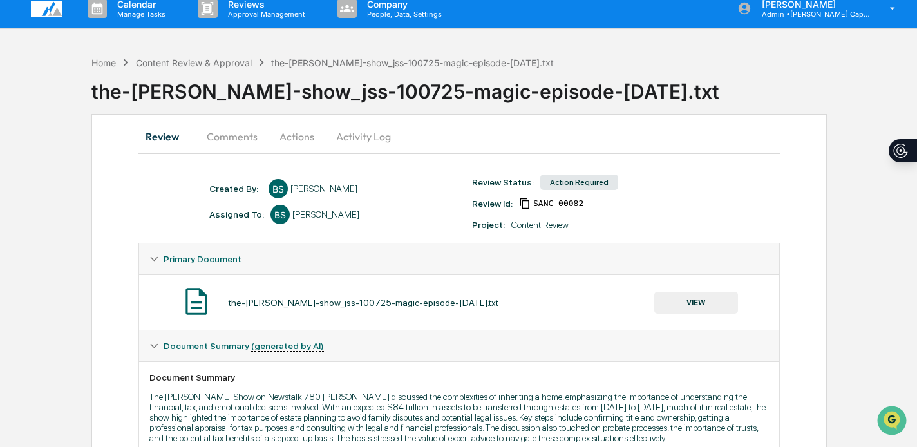
scroll to position [15, 0]
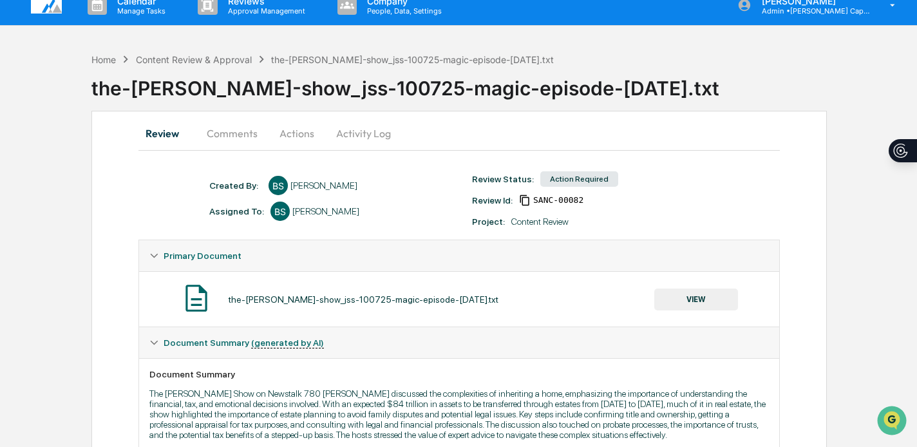
click at [236, 133] on button "Comments" at bounding box center [232, 133] width 72 height 31
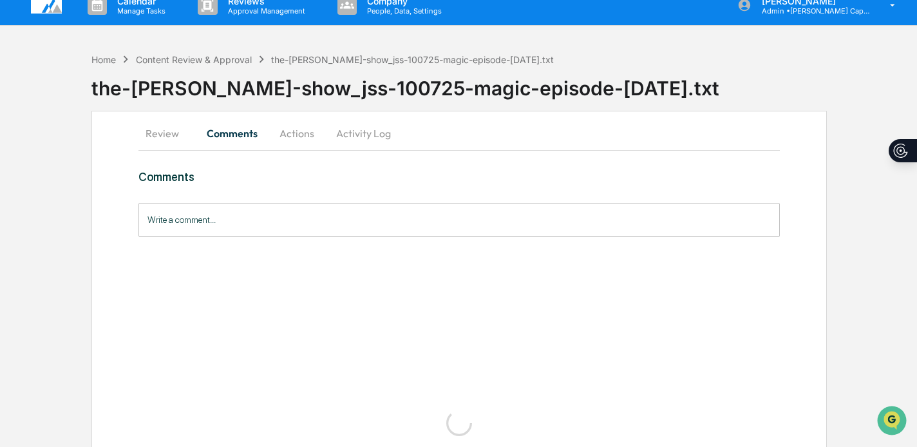
scroll to position [0, 0]
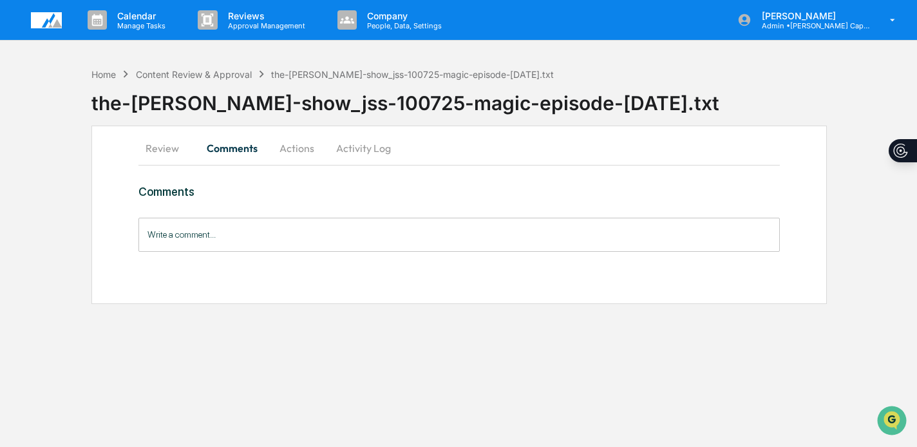
click at [301, 146] on button "Actions" at bounding box center [297, 148] width 58 height 31
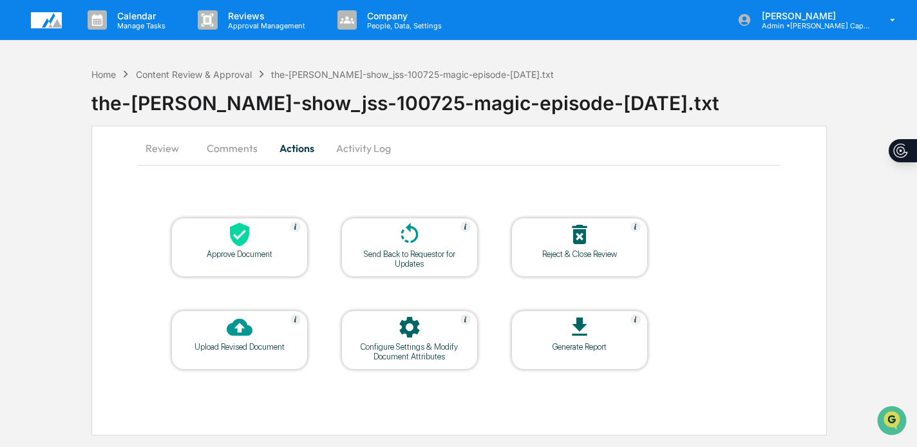
click at [239, 235] on icon at bounding box center [240, 235] width 26 height 26
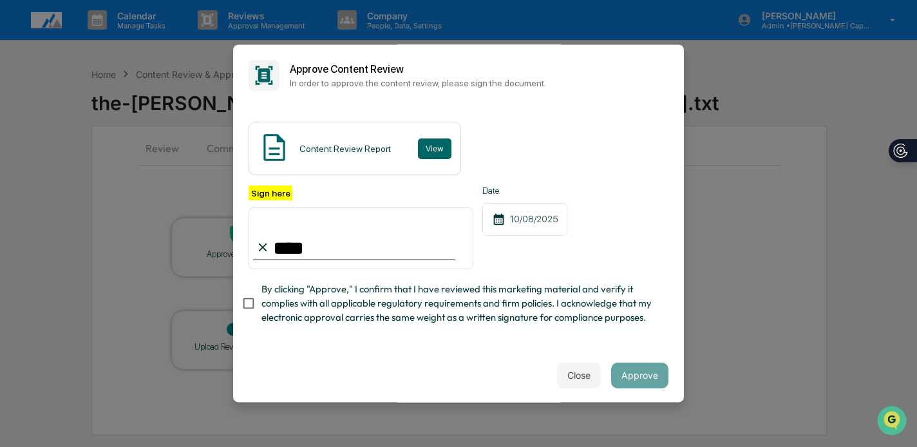
type input "**********"
click at [263, 294] on span "By clicking "Approve," I confirm that I have reviewed this marketing material a…" at bounding box center [460, 303] width 397 height 43
click at [651, 372] on button "Approve" at bounding box center [639, 376] width 57 height 26
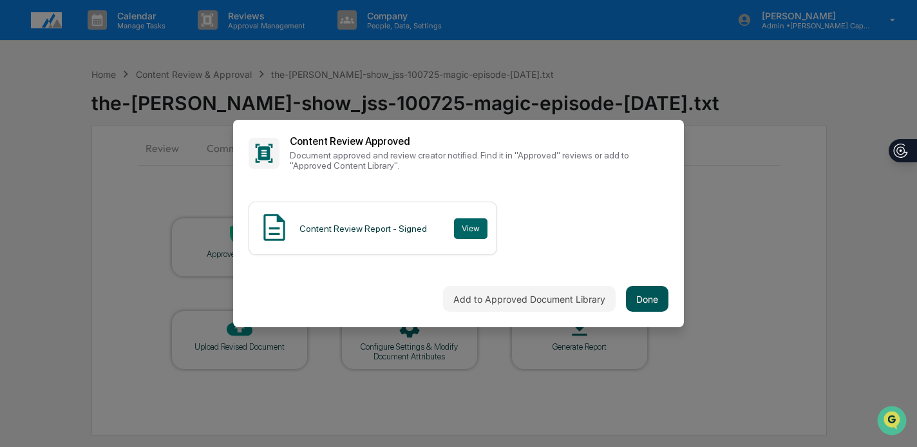
click at [634, 298] on button "Done" at bounding box center [647, 299] width 43 height 26
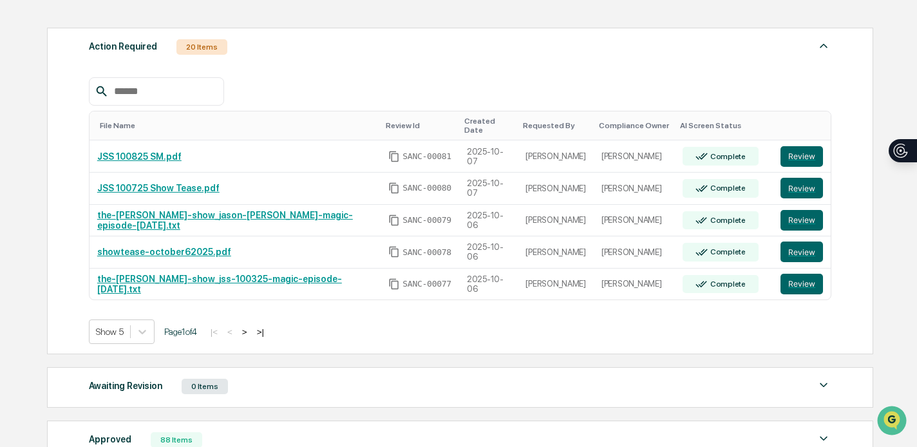
scroll to position [189, 0]
click at [251, 333] on button ">" at bounding box center [244, 332] width 13 height 11
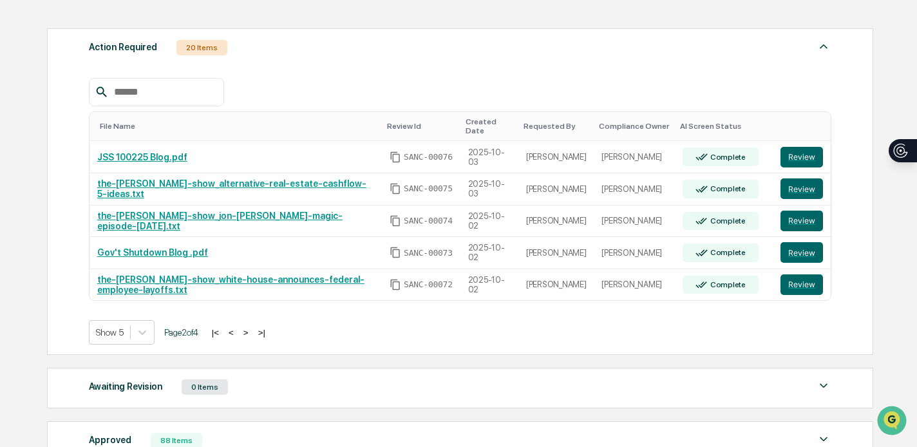
click at [253, 333] on button ">" at bounding box center [246, 332] width 13 height 11
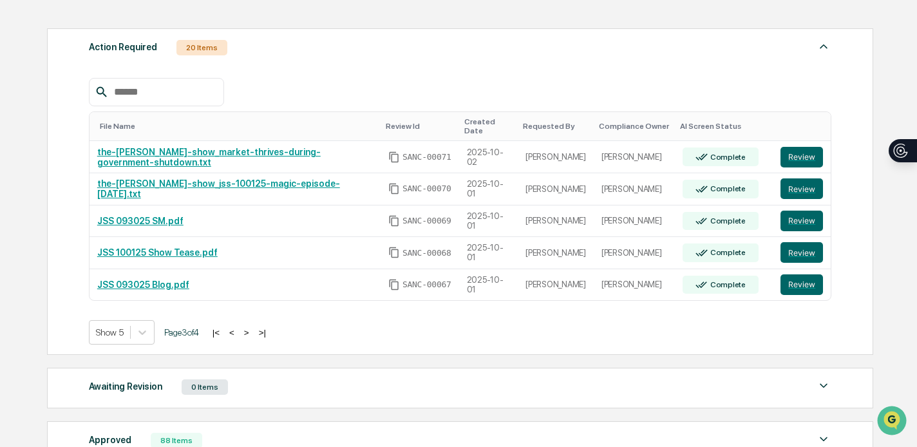
click at [253, 333] on button ">" at bounding box center [246, 332] width 13 height 11
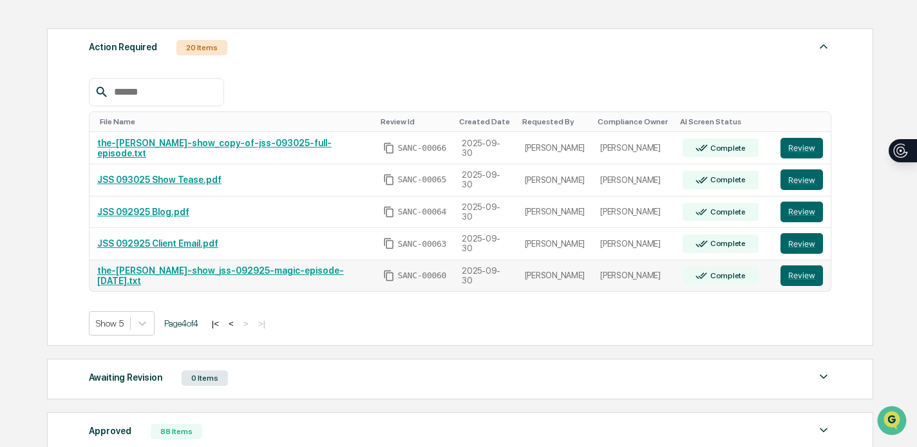
click at [256, 269] on link "the-jon-sanchez-show_jss-092925-magic-episode-sep-30-2025.txt" at bounding box center [220, 275] width 247 height 21
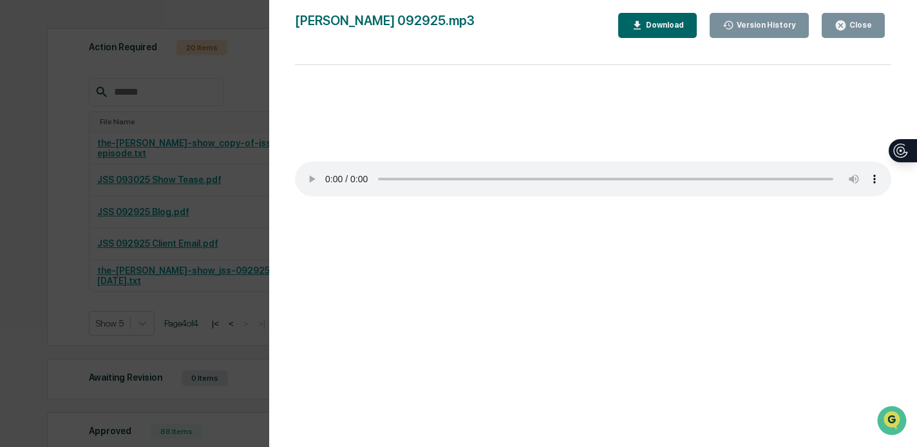
click at [249, 53] on div "Version History 09/30/2025, 03:47 PM Bailey Sanchez 09/30/2025, 03:41 PM Bailey…" at bounding box center [458, 223] width 917 height 447
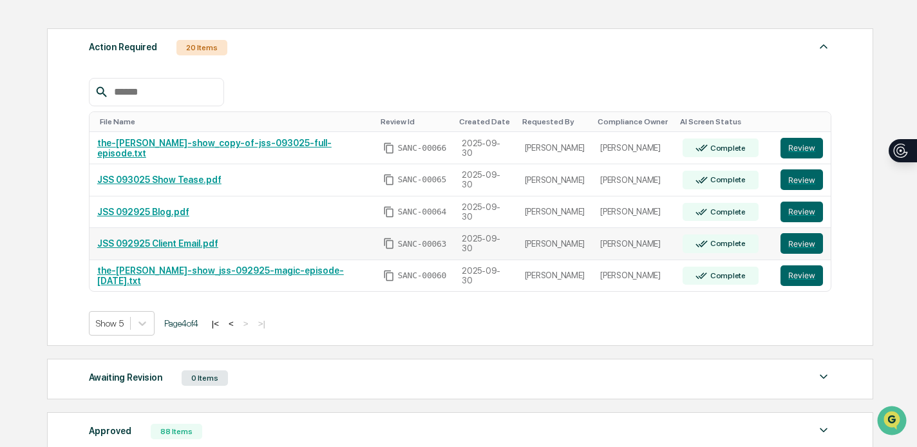
click at [196, 240] on link "JSS 092925 Client Email.pdf" at bounding box center [157, 243] width 121 height 10
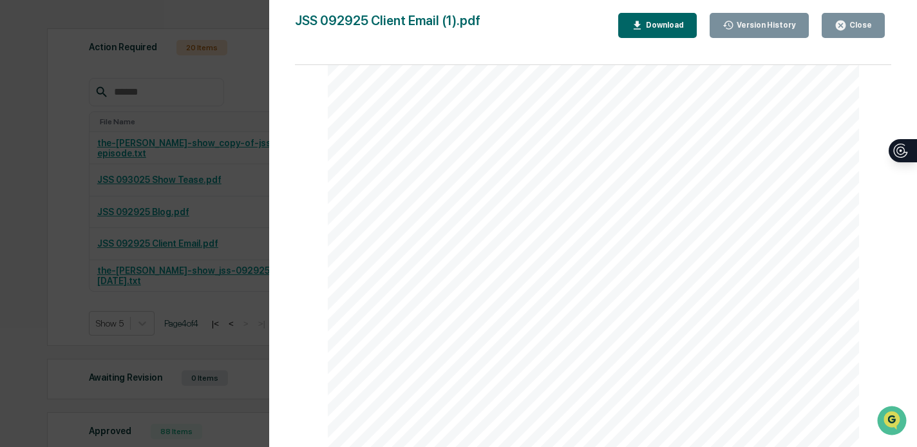
scroll to position [132, 0]
click at [837, 28] on icon "button" at bounding box center [841, 25] width 12 height 12
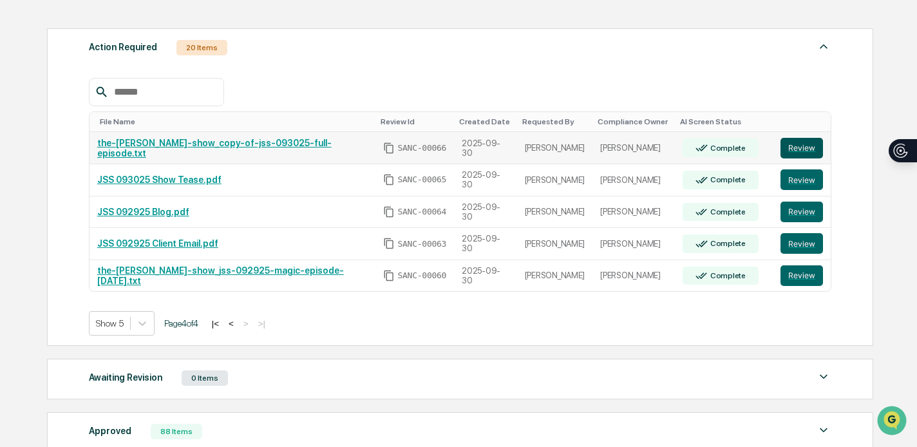
click at [801, 146] on button "Review" at bounding box center [802, 148] width 43 height 21
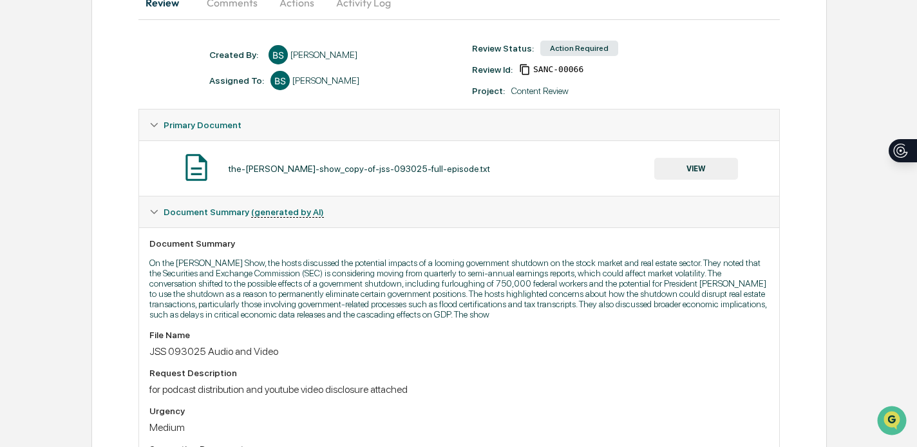
scroll to position [150, 0]
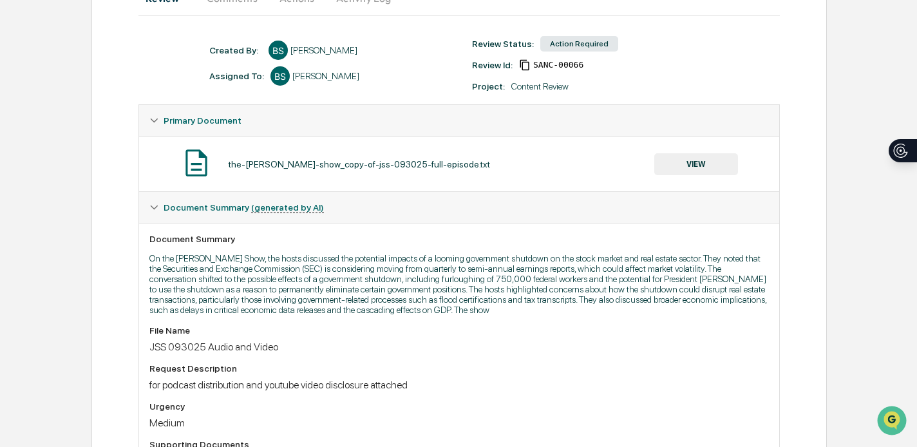
click at [710, 170] on button "VIEW" at bounding box center [696, 164] width 84 height 22
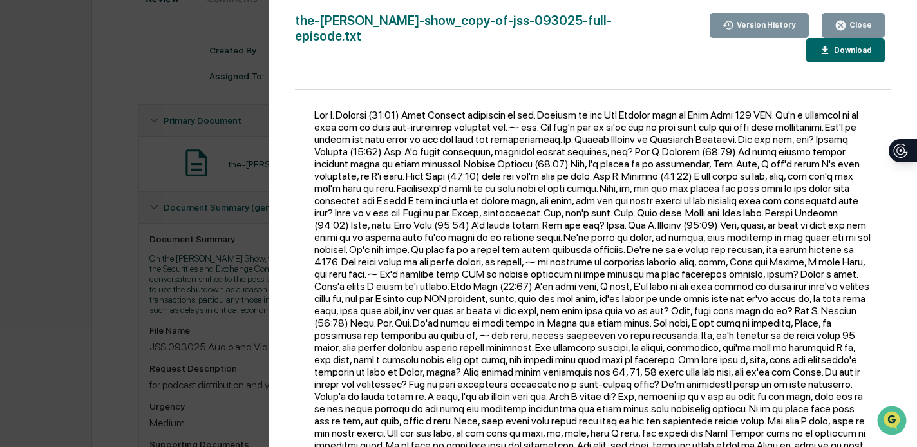
click at [155, 107] on div "Version History [DATE] 11:36 PM [PERSON_NAME] the-[PERSON_NAME]-show_copy-of-js…" at bounding box center [458, 223] width 917 height 447
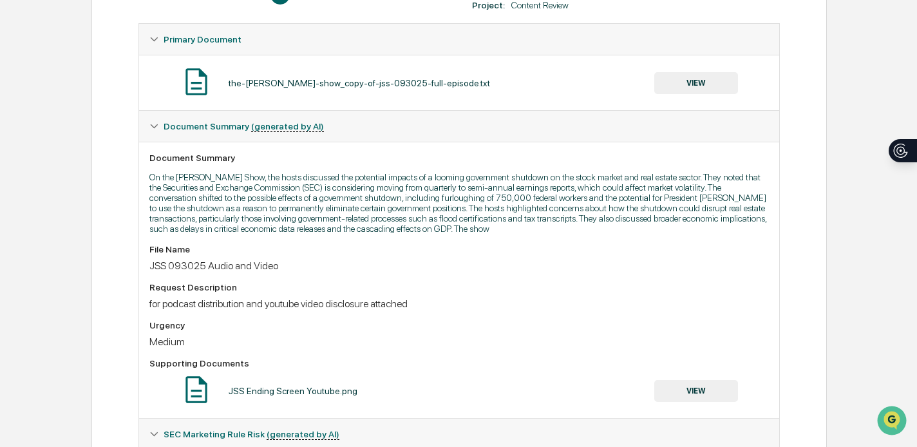
scroll to position [0, 0]
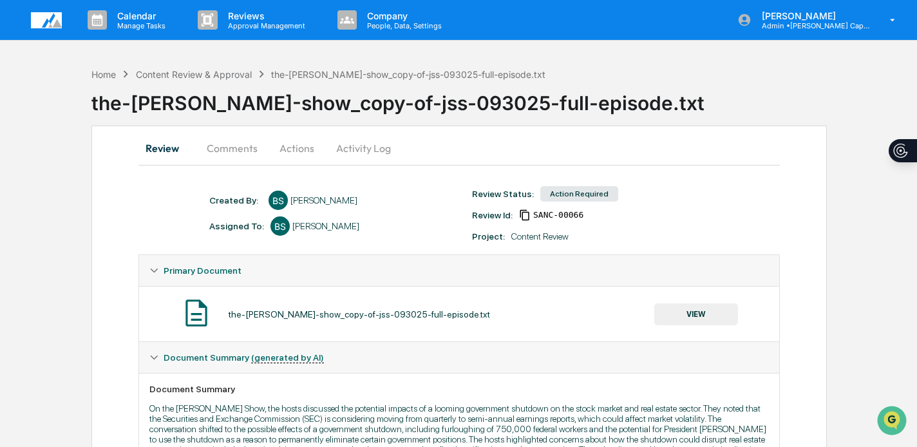
click at [291, 142] on button "Actions" at bounding box center [297, 148] width 58 height 31
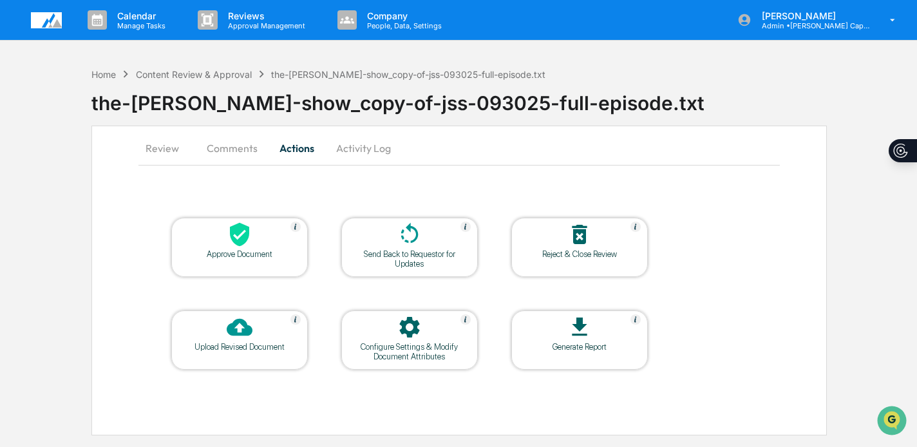
click at [248, 233] on icon at bounding box center [239, 235] width 19 height 24
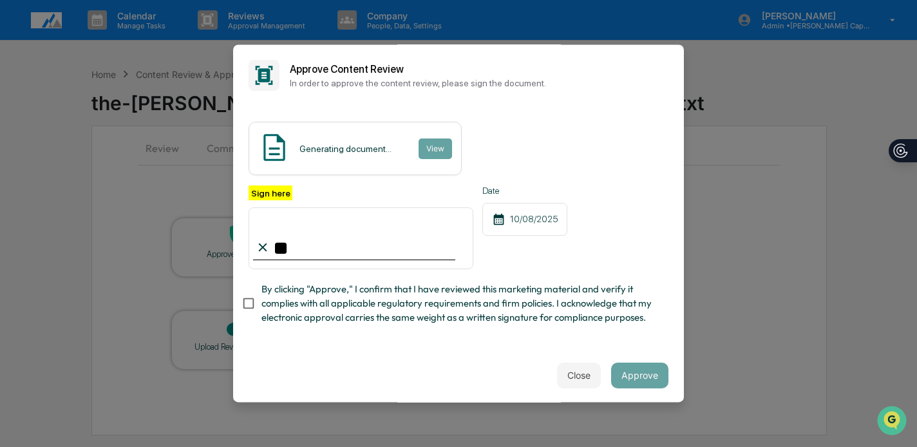
type input "**********"
click at [310, 289] on span "By clicking "Approve," I confirm that I have reviewed this marketing material a…" at bounding box center [460, 303] width 397 height 43
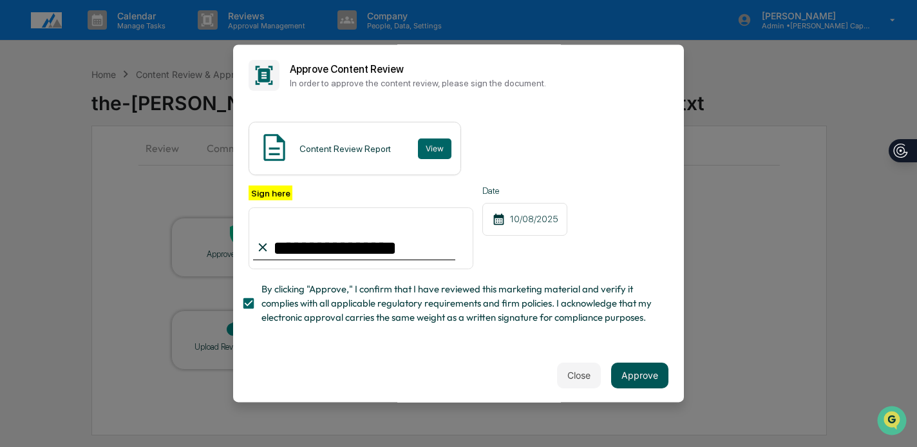
click at [634, 379] on button "Approve" at bounding box center [639, 376] width 57 height 26
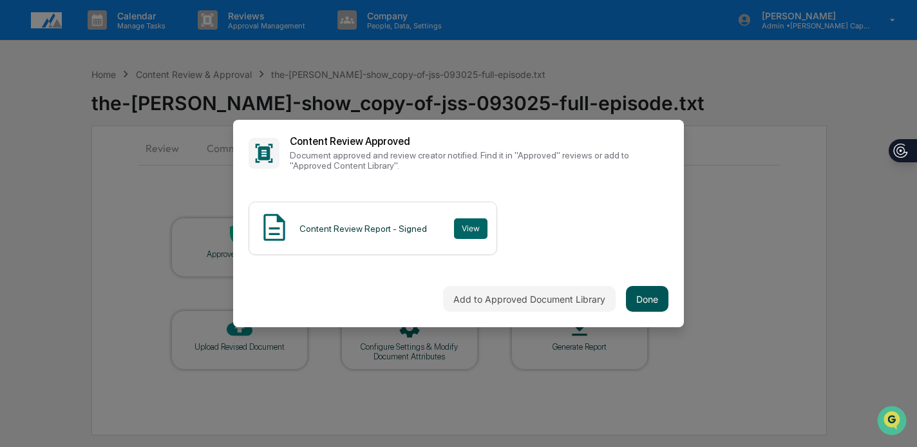
click at [637, 293] on button "Done" at bounding box center [647, 299] width 43 height 26
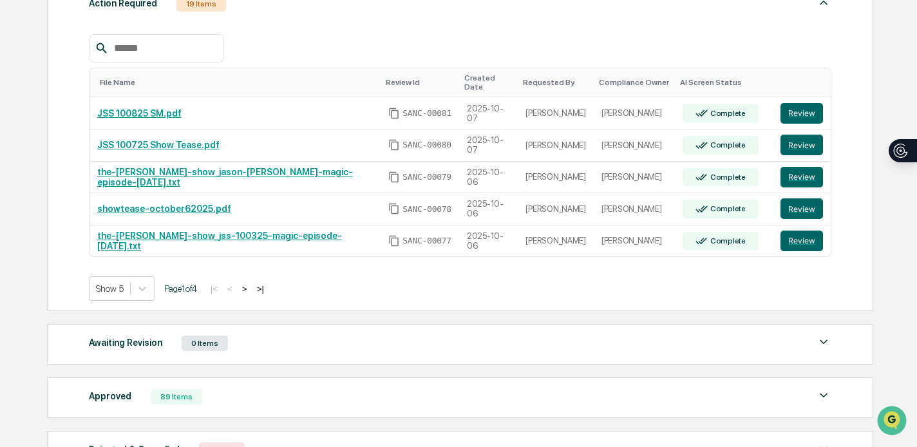
scroll to position [219, 0]
